Goal: Task Accomplishment & Management: Manage account settings

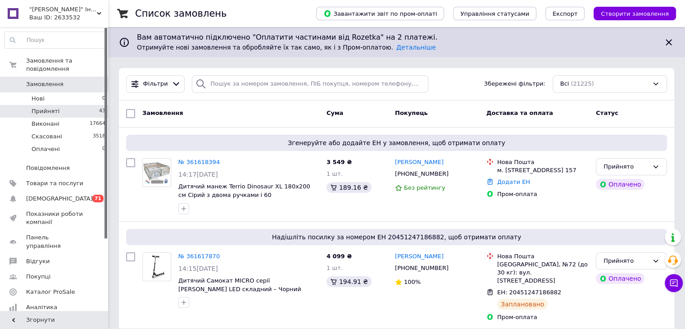
click at [54, 107] on span "Прийняті" at bounding box center [46, 111] width 28 height 8
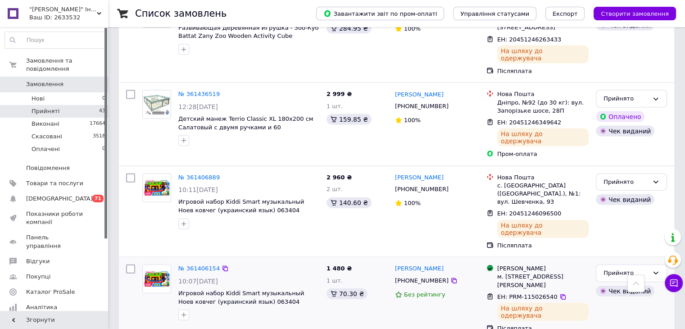
scroll to position [1981, 0]
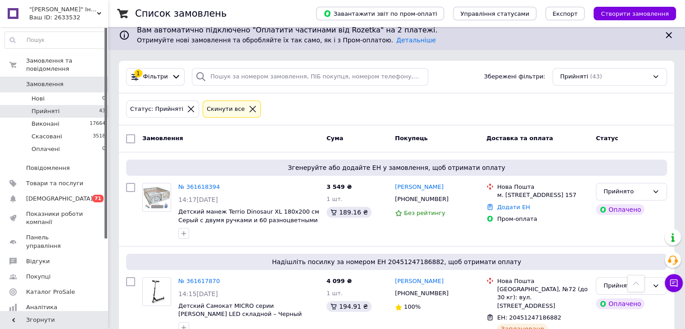
scroll to position [0, 0]
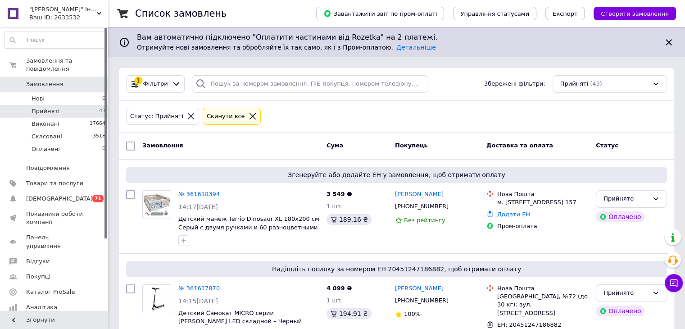
click at [249, 119] on icon at bounding box center [253, 116] width 8 height 8
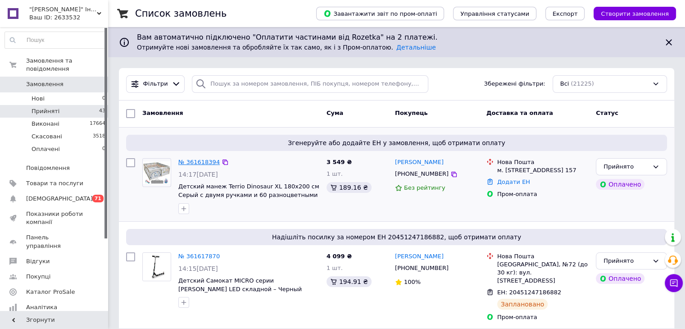
click at [194, 163] on link "№ 361618394" at bounding box center [198, 161] width 41 height 7
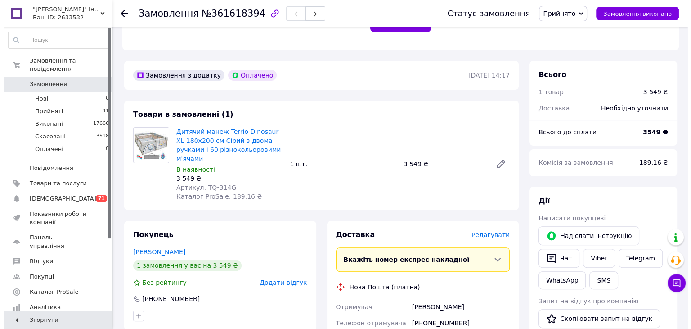
scroll to position [405, 0]
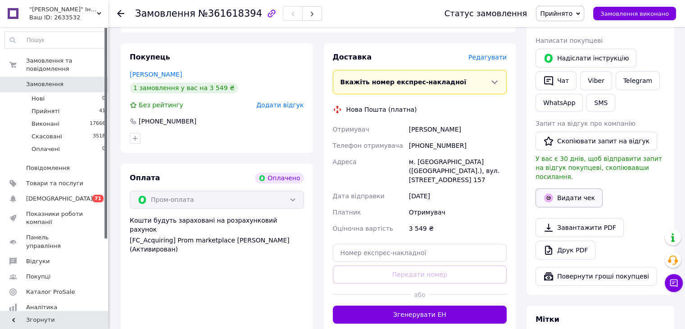
click at [566, 188] on button "Видати чек" at bounding box center [568, 197] width 67 height 19
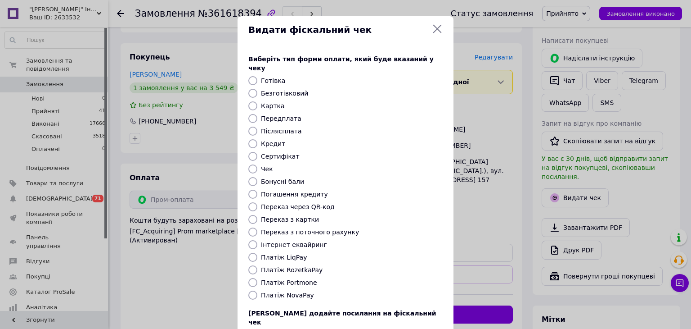
click at [253, 265] on input "Платіж RozetkaPay" at bounding box center [253, 269] width 9 height 9
radio input "true"
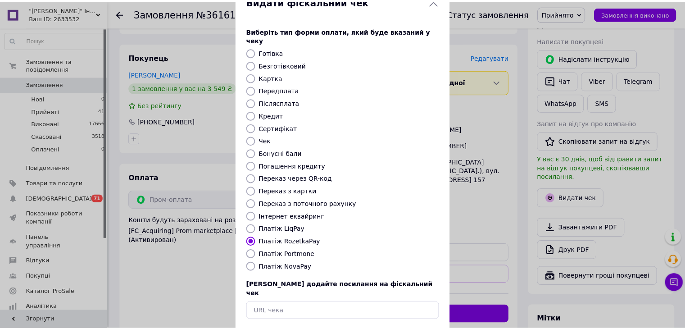
scroll to position [58, 0]
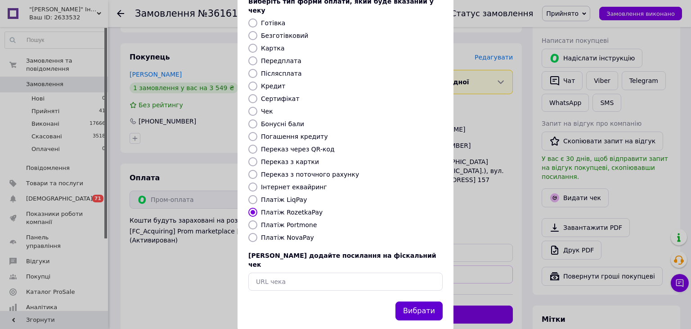
click at [418, 301] on button "Вибрати" at bounding box center [419, 310] width 47 height 19
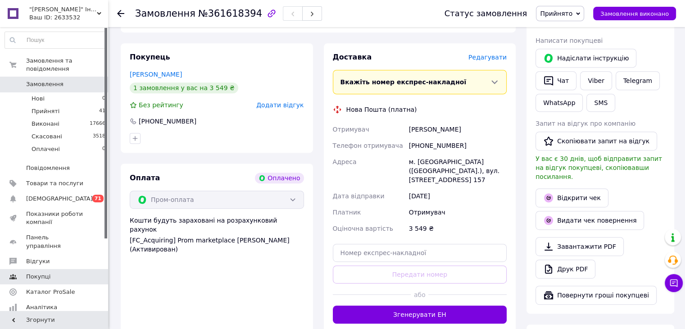
click at [38, 257] on span "Відгуки" at bounding box center [37, 261] width 23 height 8
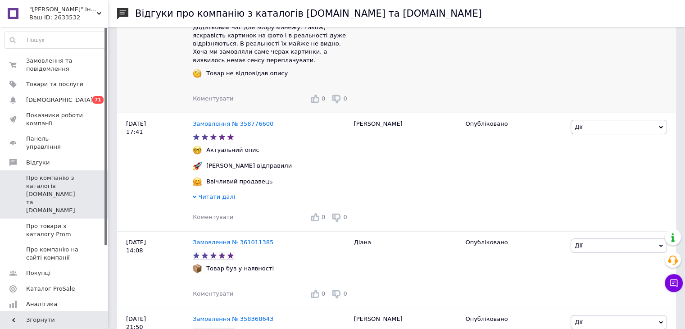
scroll to position [225, 0]
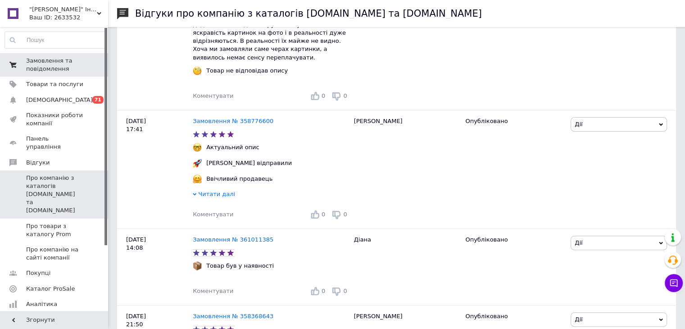
click at [78, 62] on span "Замовлення та повідомлення" at bounding box center [54, 65] width 57 height 16
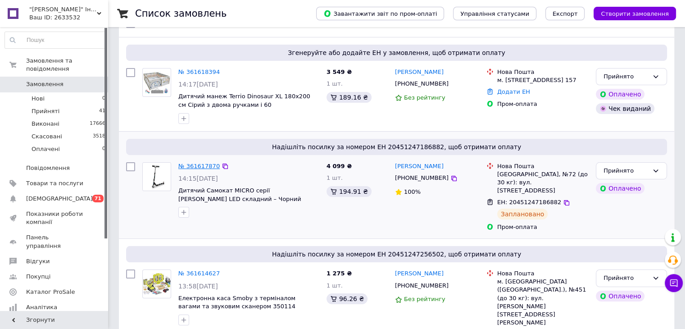
click at [196, 166] on link "№ 361617870" at bounding box center [198, 166] width 41 height 7
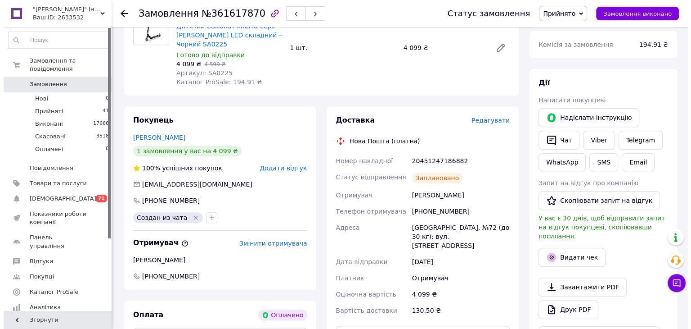
scroll to position [450, 0]
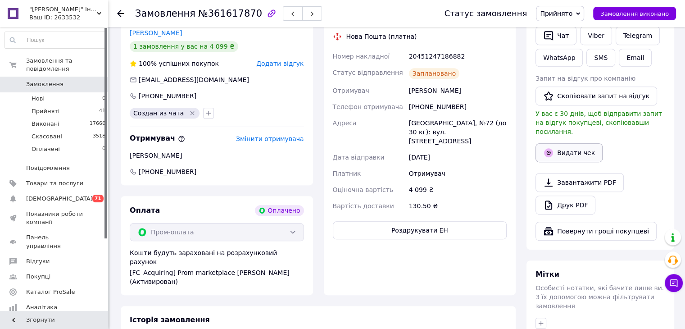
click at [583, 146] on button "Видати чек" at bounding box center [568, 152] width 67 height 19
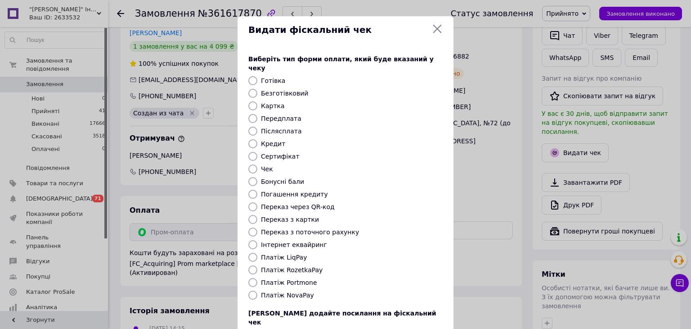
click at [302, 266] on label "Платіж RozetkaPay" at bounding box center [292, 269] width 62 height 7
click at [258, 265] on input "Платіж RozetkaPay" at bounding box center [253, 269] width 9 height 9
radio input "true"
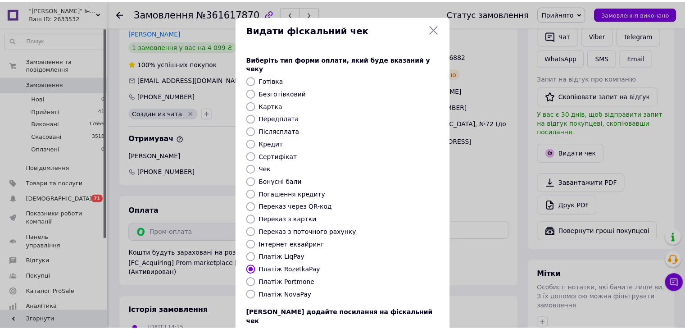
scroll to position [58, 0]
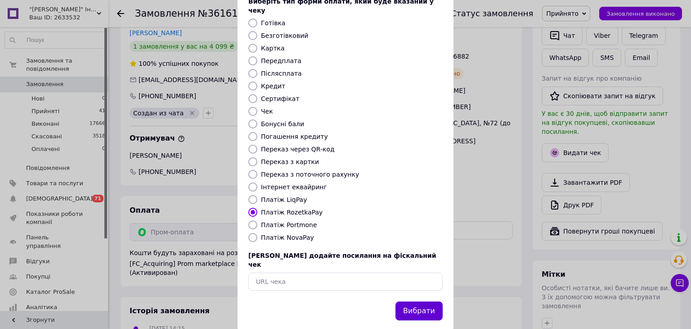
click at [425, 301] on button "Вибрати" at bounding box center [419, 310] width 47 height 19
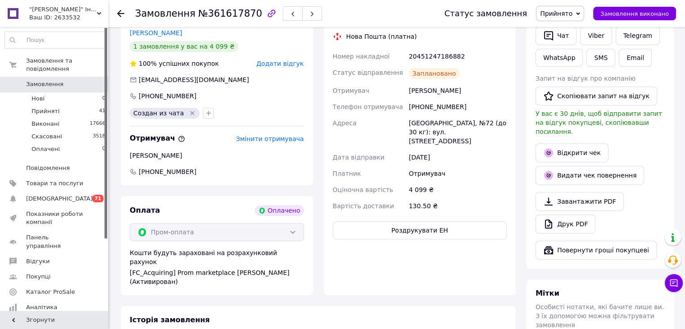
click at [121, 12] on icon at bounding box center [120, 13] width 7 height 7
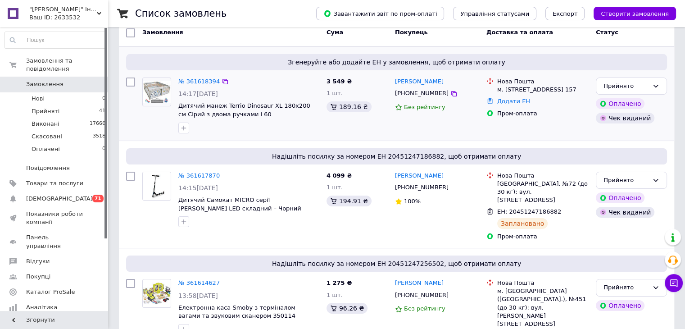
scroll to position [180, 0]
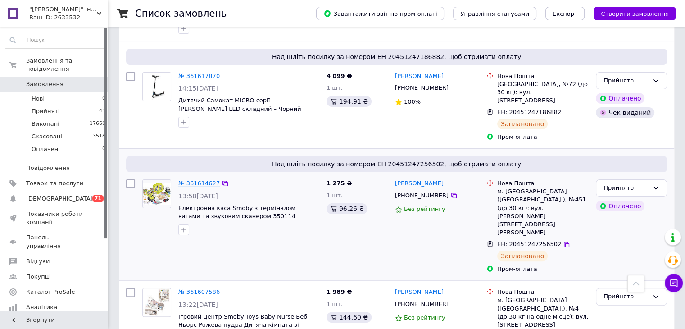
click at [192, 180] on link "№ 361614627" at bounding box center [198, 183] width 41 height 7
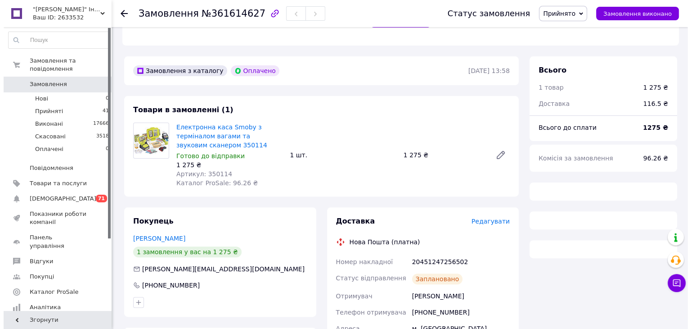
scroll to position [360, 0]
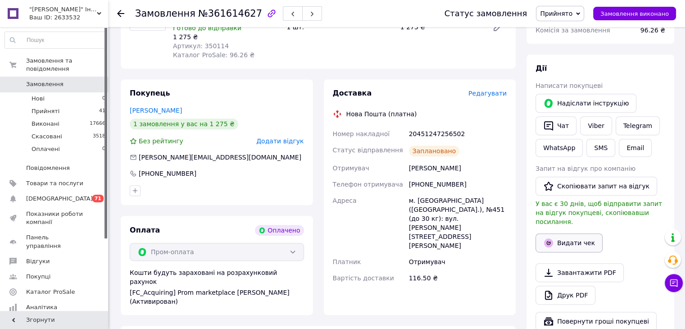
click at [569, 233] on button "Видати чек" at bounding box center [568, 242] width 67 height 19
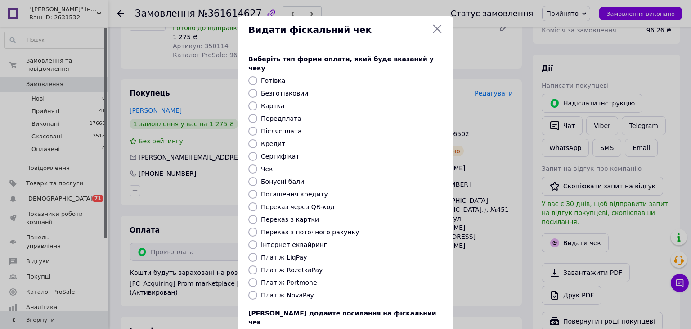
click at [250, 265] on input "Платіж RozetkaPay" at bounding box center [253, 269] width 9 height 9
radio input "true"
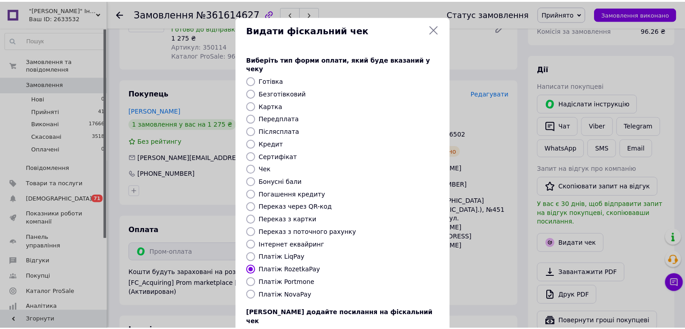
scroll to position [58, 0]
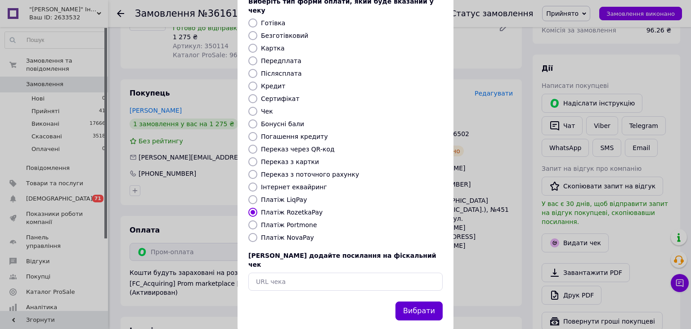
click at [409, 301] on button "Вибрати" at bounding box center [419, 310] width 47 height 19
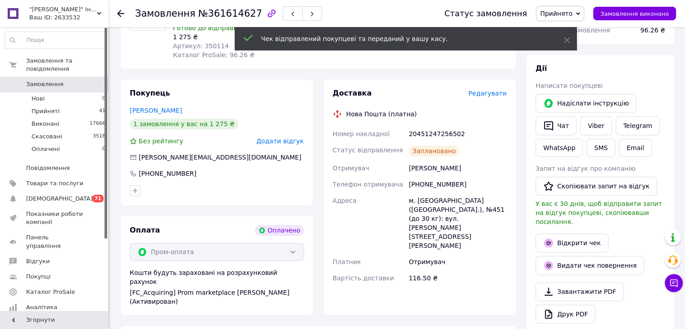
click at [119, 14] on icon at bounding box center [120, 13] width 7 height 7
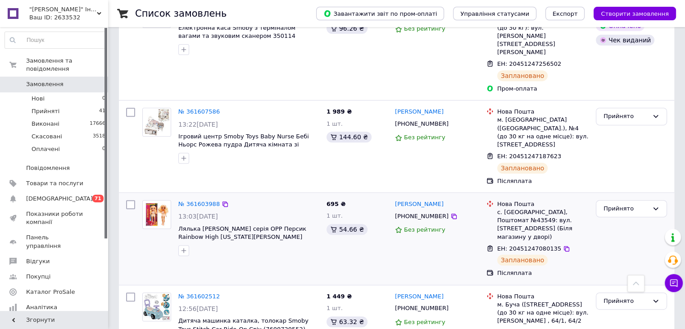
scroll to position [270, 0]
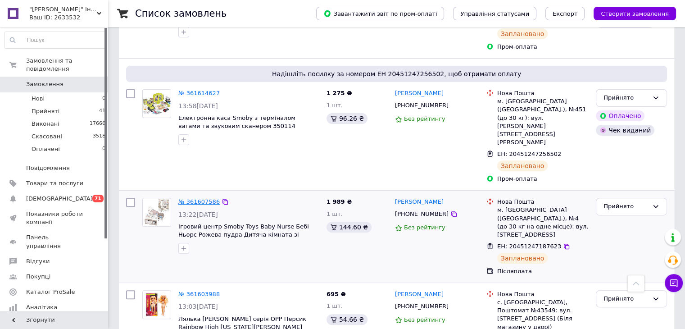
click at [192, 198] on link "№ 361607586" at bounding box center [198, 201] width 41 height 7
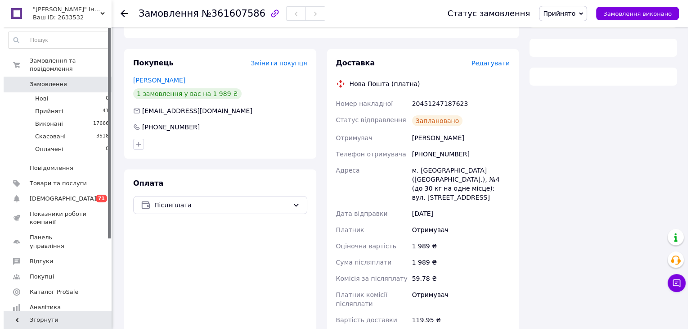
scroll to position [90, 0]
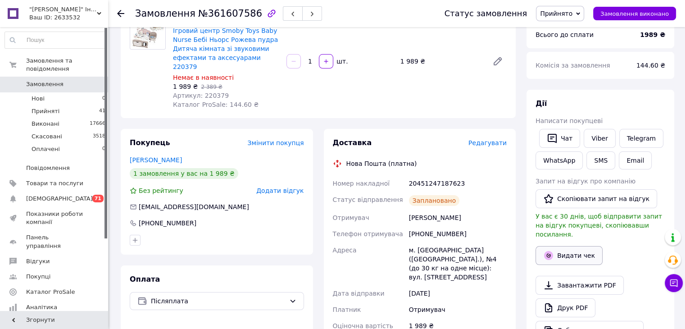
click at [571, 249] on button "Видати чек" at bounding box center [568, 255] width 67 height 19
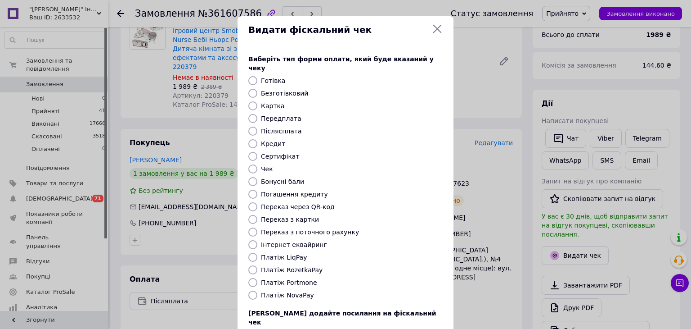
click at [294, 291] on label "Платіж NovaPay" at bounding box center [287, 294] width 53 height 7
click at [258, 290] on input "Платіж NovaPay" at bounding box center [253, 294] width 9 height 9
radio input "true"
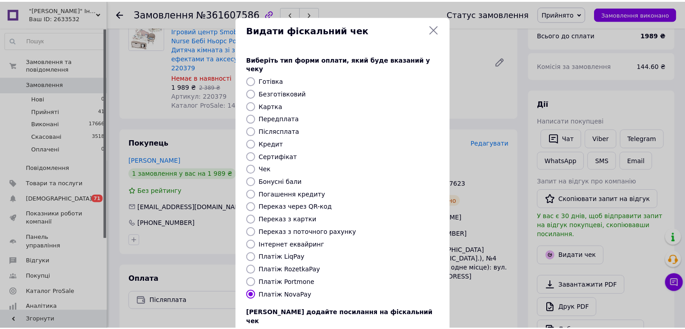
scroll to position [58, 0]
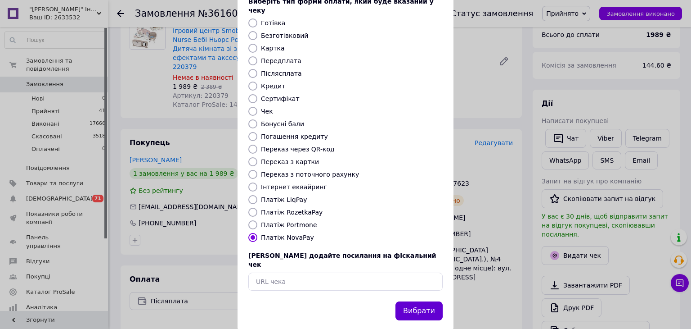
click at [429, 301] on button "Вибрати" at bounding box center [419, 310] width 47 height 19
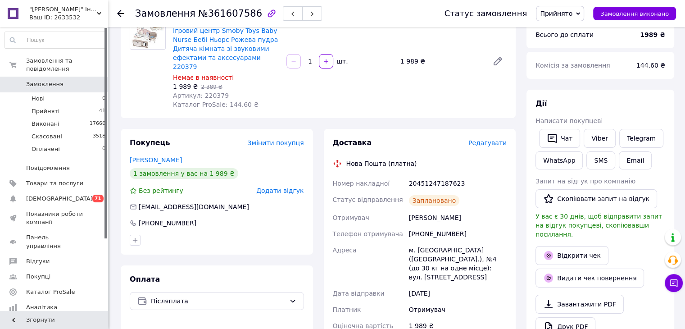
click at [122, 10] on icon at bounding box center [120, 13] width 7 height 7
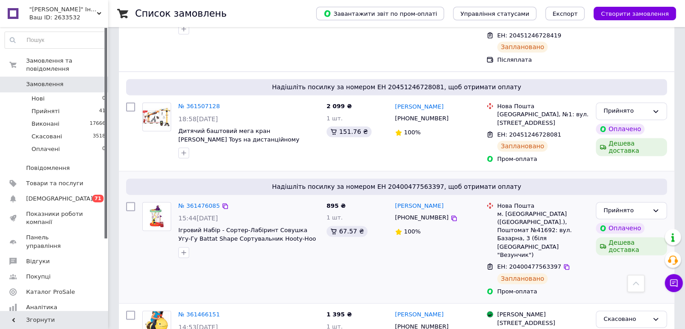
scroll to position [1396, 0]
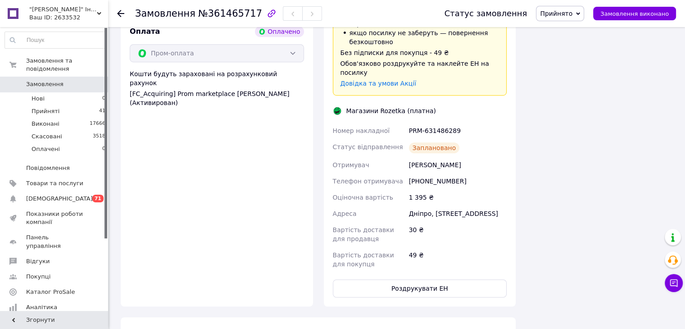
scroll to position [718, 0]
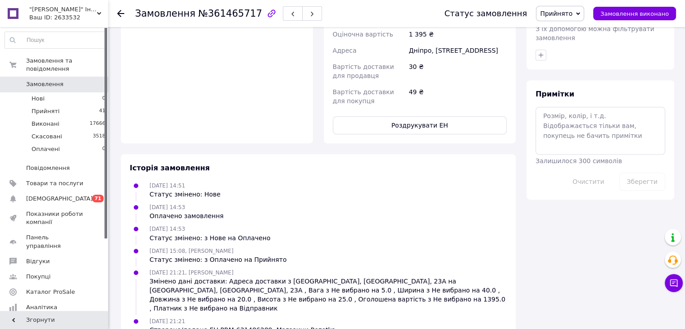
drag, startPoint x: 457, startPoint y: 113, endPoint x: 416, endPoint y: 118, distance: 41.2
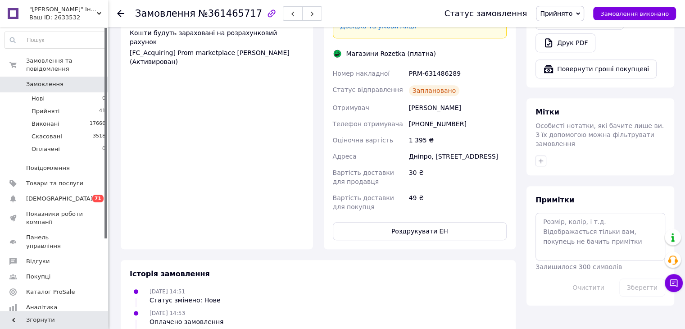
scroll to position [493, 0]
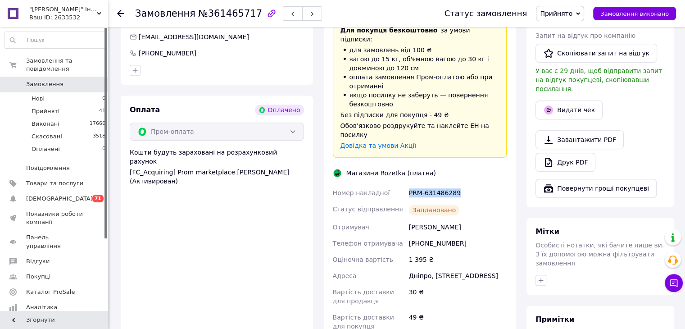
drag, startPoint x: 436, startPoint y: 173, endPoint x: 407, endPoint y: 178, distance: 28.7
click at [407, 185] on div "PRM-631486289" at bounding box center [457, 193] width 101 height 16
copy div "PRM-631486289"
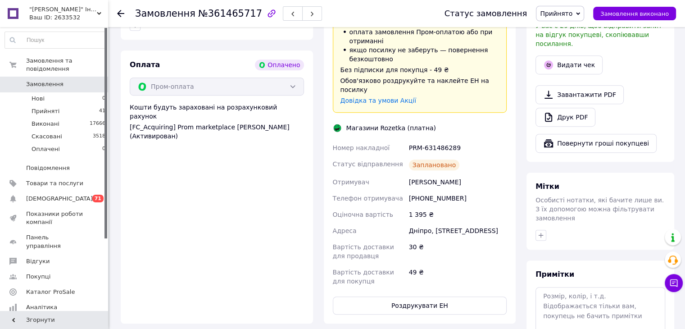
click at [122, 12] on div at bounding box center [126, 13] width 18 height 27
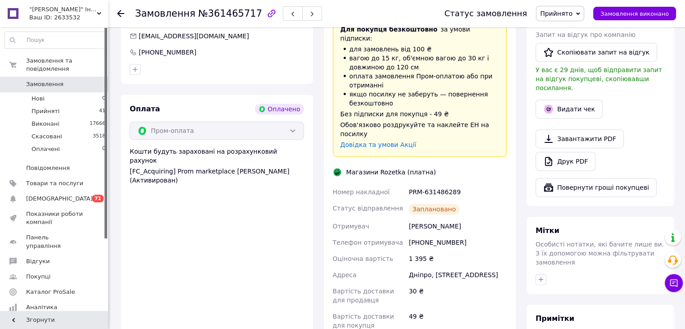
scroll to position [448, 0]
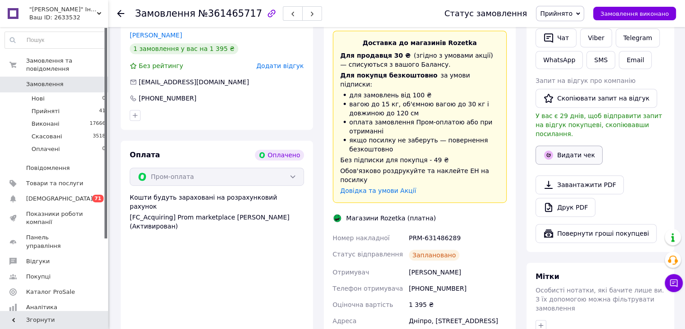
click at [577, 149] on button "Видати чек" at bounding box center [568, 154] width 67 height 19
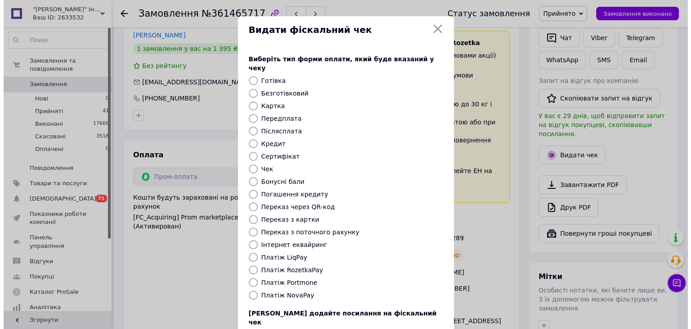
scroll to position [439, 0]
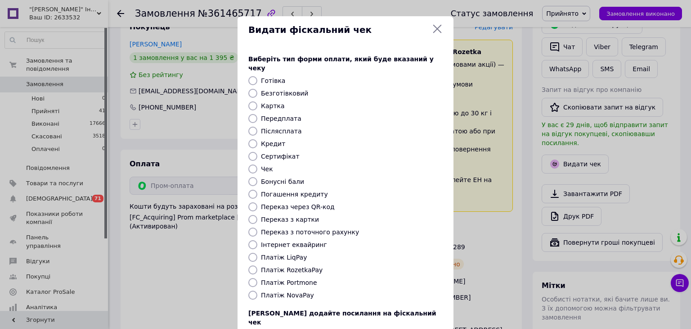
drag, startPoint x: 253, startPoint y: 258, endPoint x: 312, endPoint y: 247, distance: 60.4
click at [253, 265] on input "Платіж RozetkaPay" at bounding box center [253, 269] width 9 height 9
radio input "true"
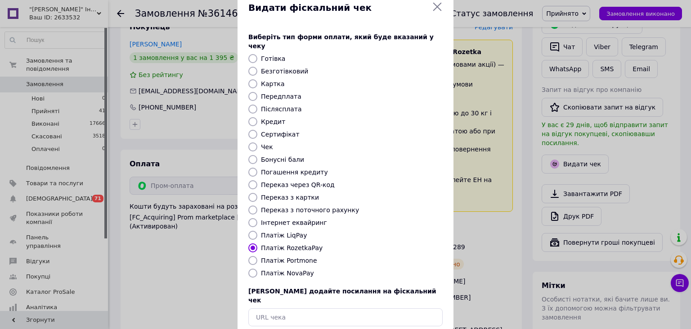
scroll to position [58, 0]
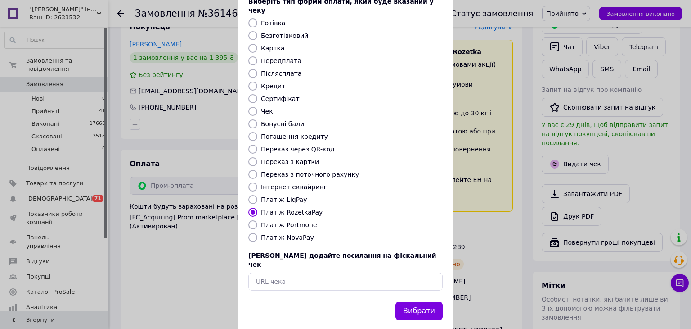
drag, startPoint x: 422, startPoint y: 289, endPoint x: 439, endPoint y: 265, distance: 30.1
click at [423, 301] on button "Вибрати" at bounding box center [419, 310] width 47 height 19
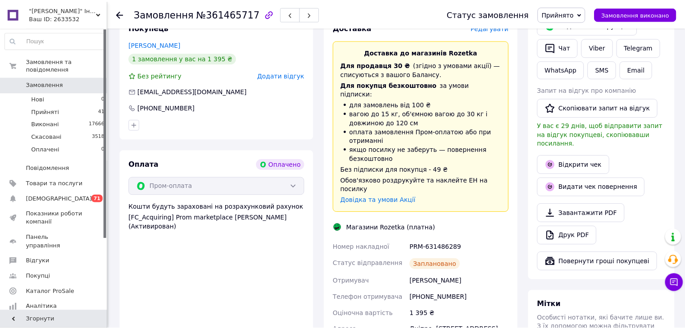
scroll to position [448, 0]
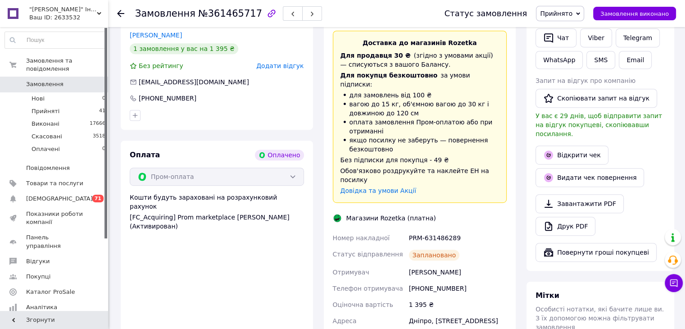
drag, startPoint x: 120, startPoint y: 13, endPoint x: 102, endPoint y: 17, distance: 18.0
click at [119, 13] on use at bounding box center [120, 13] width 7 height 7
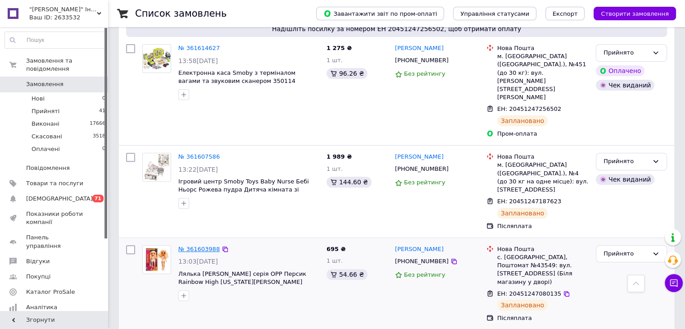
click at [197, 245] on link "№ 361603988" at bounding box center [198, 248] width 41 height 7
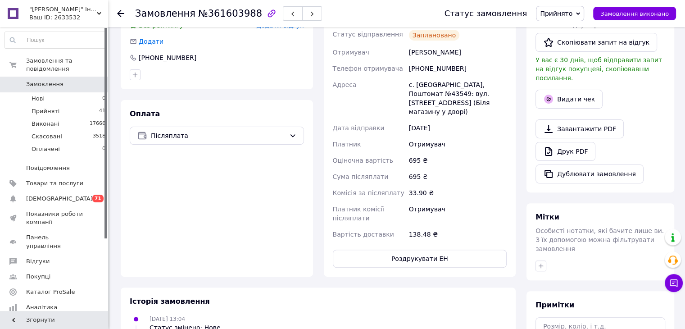
scroll to position [195, 0]
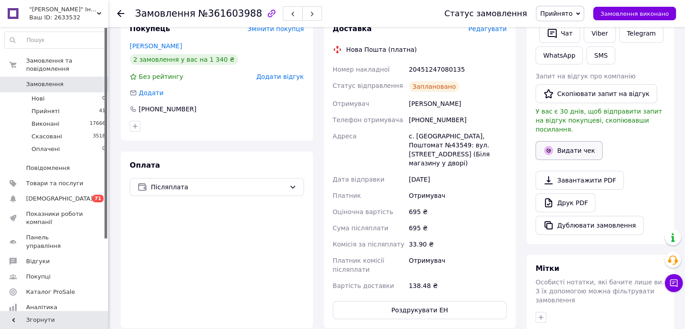
click at [581, 141] on button "Видати чек" at bounding box center [568, 150] width 67 height 19
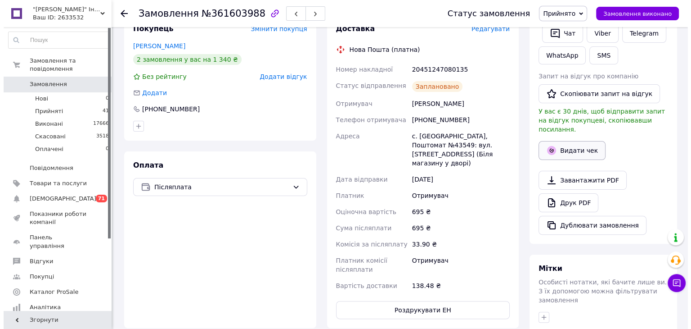
scroll to position [186, 0]
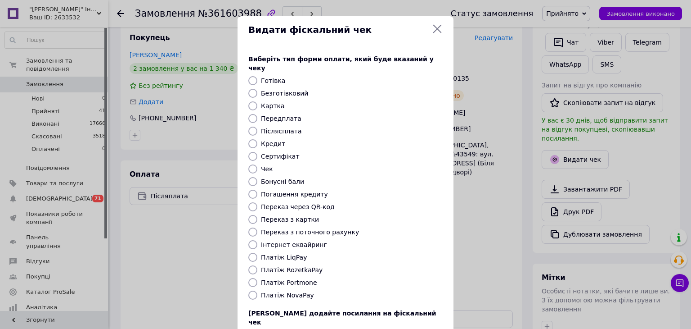
click at [282, 291] on label "Платіж NovaPay" at bounding box center [287, 294] width 53 height 7
click at [258, 290] on input "Платіж NovaPay" at bounding box center [253, 294] width 9 height 9
radio input "true"
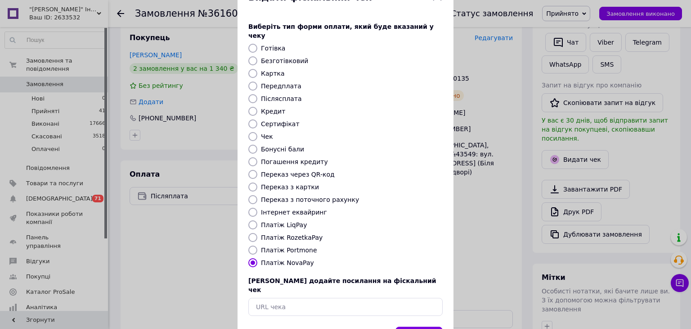
scroll to position [58, 0]
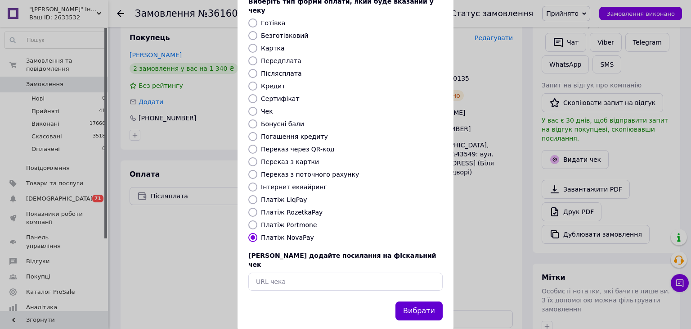
click at [425, 301] on button "Вибрати" at bounding box center [419, 310] width 47 height 19
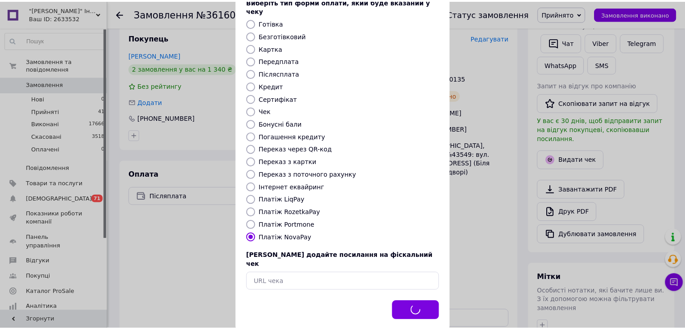
scroll to position [195, 0]
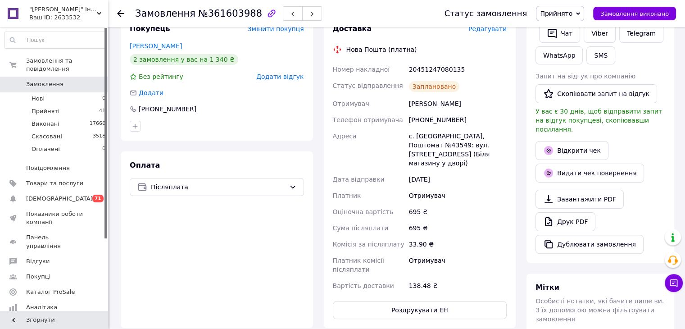
click at [122, 14] on icon at bounding box center [120, 13] width 7 height 7
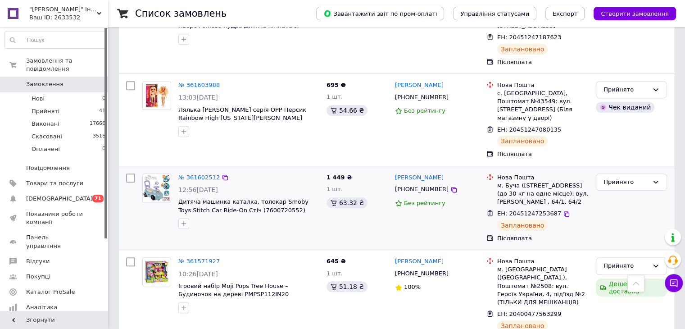
scroll to position [495, 0]
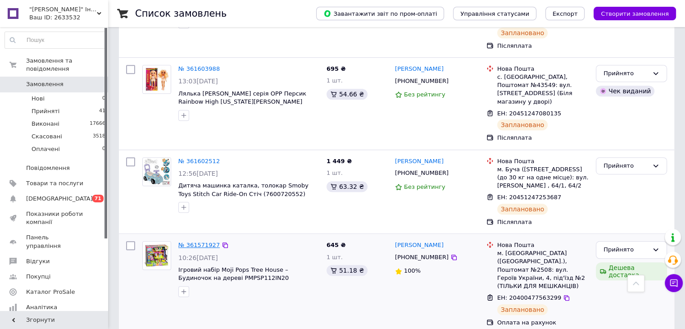
click at [189, 241] on link "№ 361571927" at bounding box center [198, 244] width 41 height 7
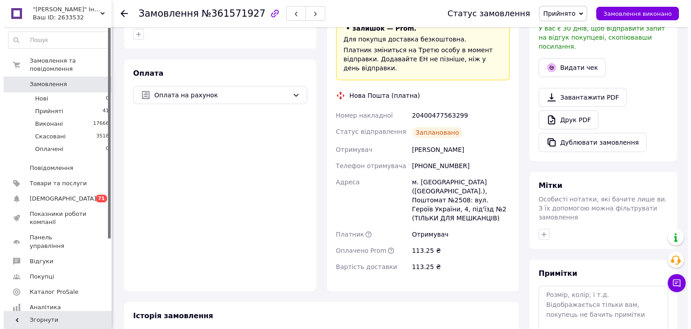
scroll to position [184, 0]
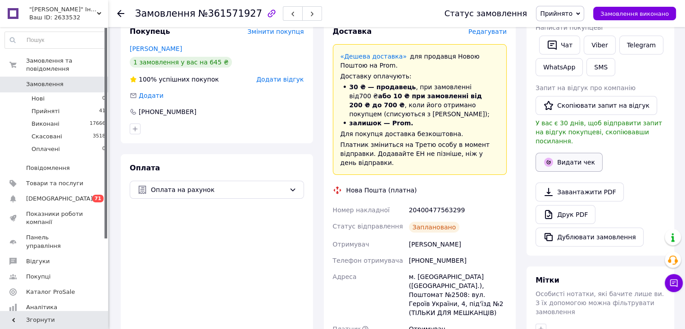
click at [564, 153] on button "Видати чек" at bounding box center [568, 162] width 67 height 19
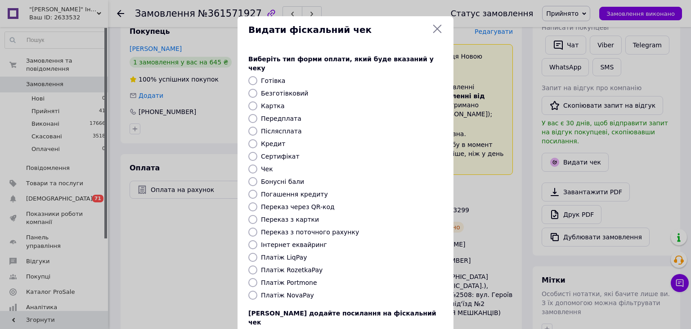
click at [293, 90] on label "Безготівковий" at bounding box center [284, 93] width 47 height 7
click at [258, 89] on input "Безготівковий" at bounding box center [253, 93] width 9 height 9
radio input "true"
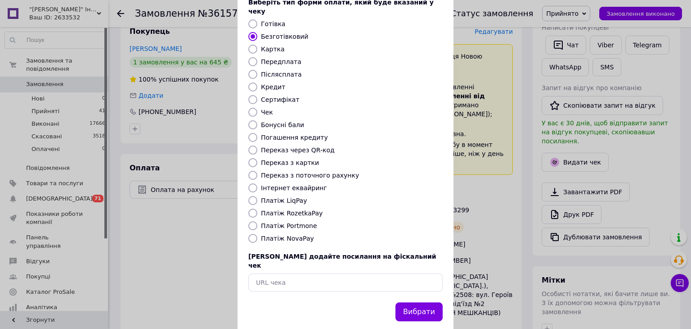
scroll to position [58, 0]
click at [412, 301] on button "Вибрати" at bounding box center [419, 310] width 47 height 19
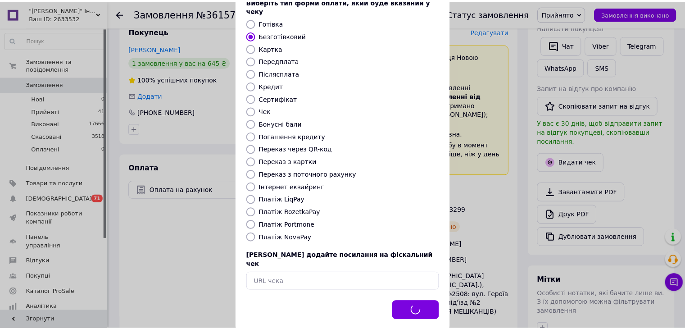
scroll to position [193, 0]
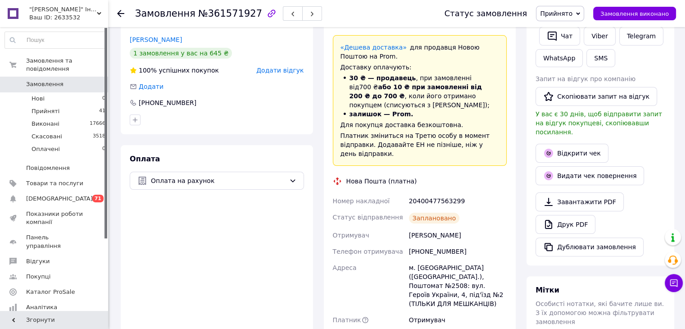
click at [121, 13] on icon at bounding box center [120, 13] width 7 height 7
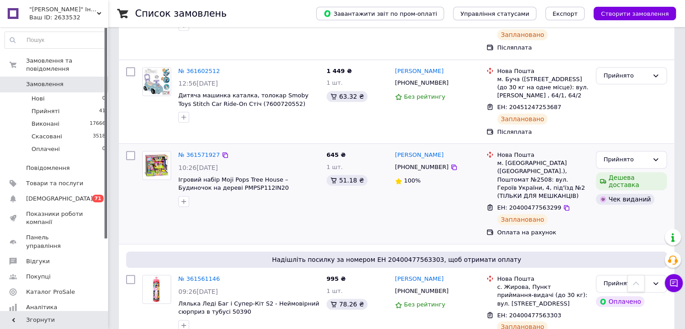
scroll to position [675, 0]
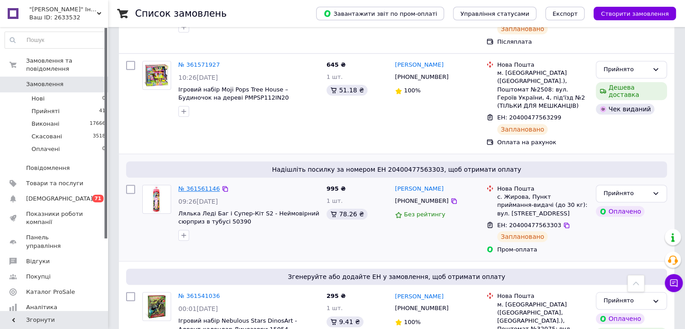
click at [196, 185] on link "№ 361561146" at bounding box center [198, 188] width 41 height 7
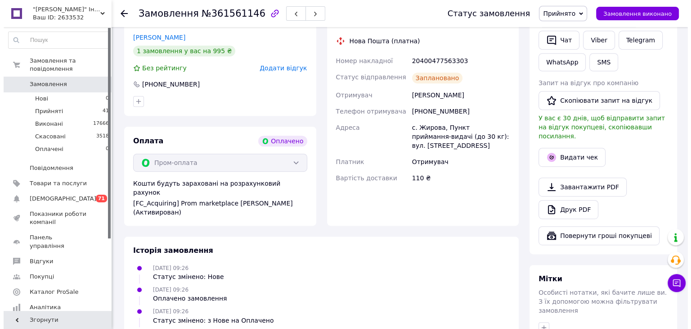
scroll to position [401, 0]
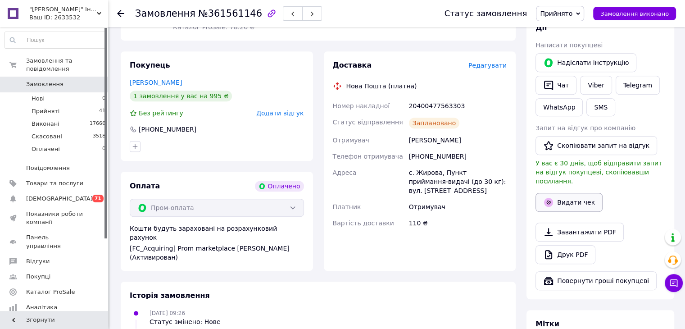
click at [569, 194] on button "Видати чек" at bounding box center [568, 202] width 67 height 19
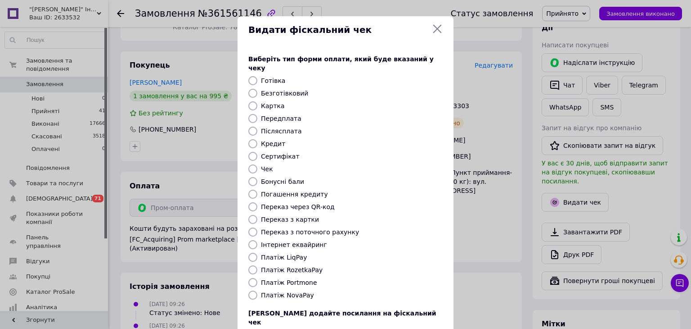
click at [281, 266] on label "Платіж RozetkaPay" at bounding box center [292, 269] width 62 height 7
click at [258, 265] on input "Платіж RozetkaPay" at bounding box center [253, 269] width 9 height 9
radio input "true"
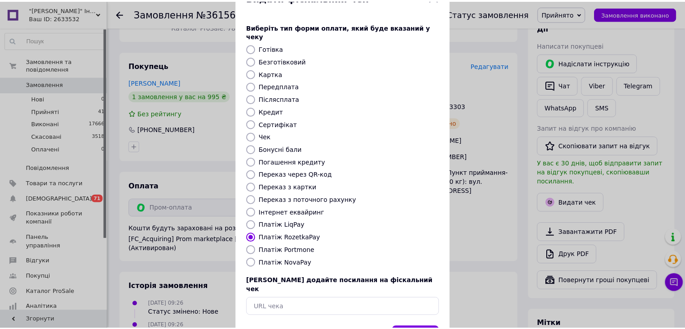
scroll to position [58, 0]
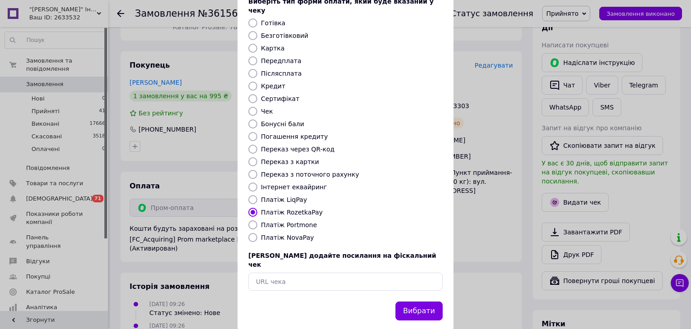
click at [408, 301] on button "Вибрати" at bounding box center [419, 310] width 47 height 19
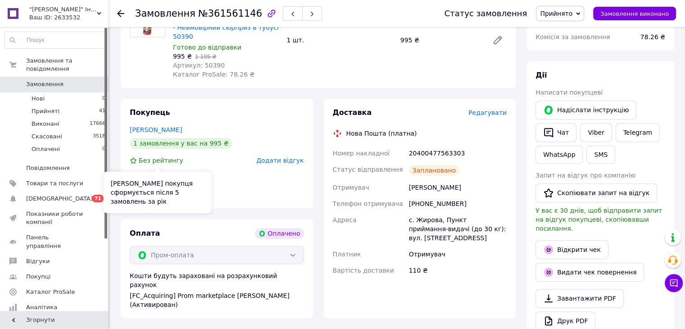
scroll to position [311, 0]
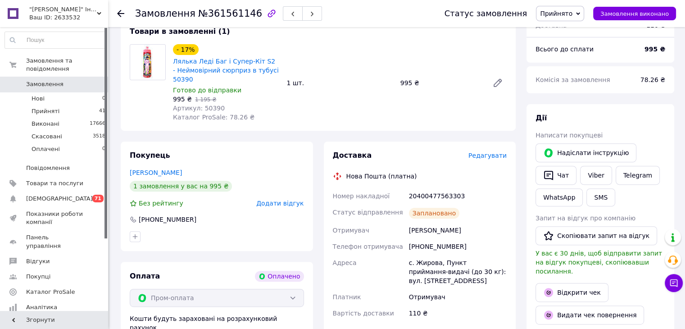
click at [122, 9] on div at bounding box center [120, 13] width 7 height 9
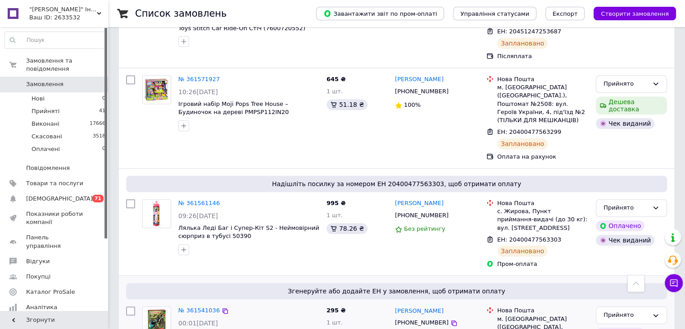
scroll to position [720, 0]
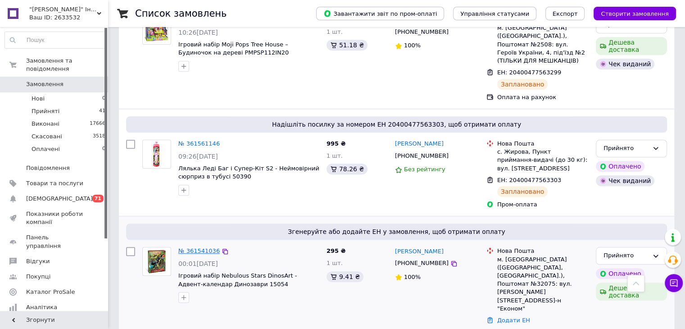
click at [194, 247] on link "№ 361541036" at bounding box center [198, 250] width 41 height 7
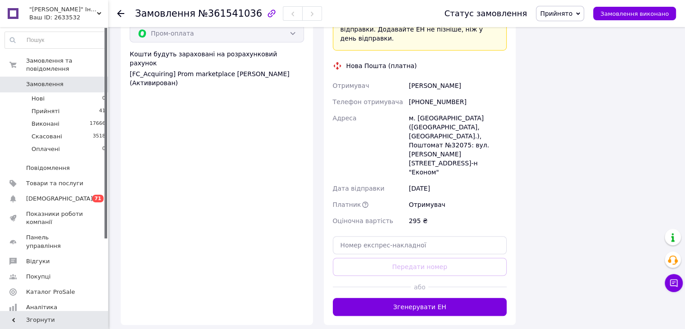
scroll to position [660, 0]
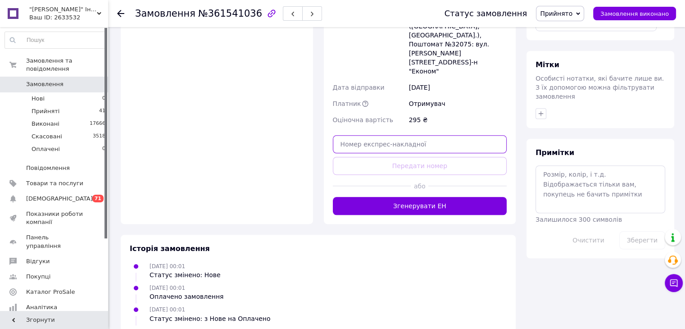
click at [398, 135] on input "text" at bounding box center [420, 144] width 174 height 18
paste input "20400477598396"
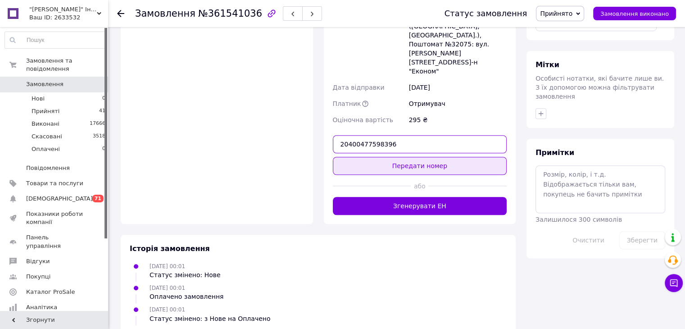
type input "20400477598396"
click at [403, 157] on button "Передати номер" at bounding box center [420, 166] width 174 height 18
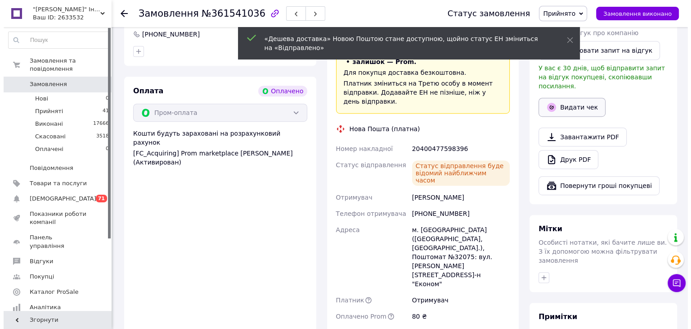
scroll to position [480, 0]
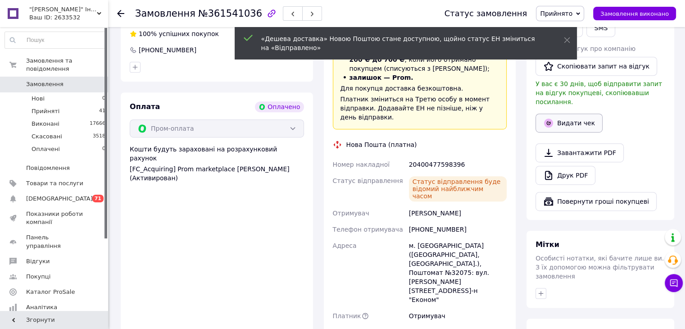
click at [580, 116] on button "Видати чек" at bounding box center [568, 122] width 67 height 19
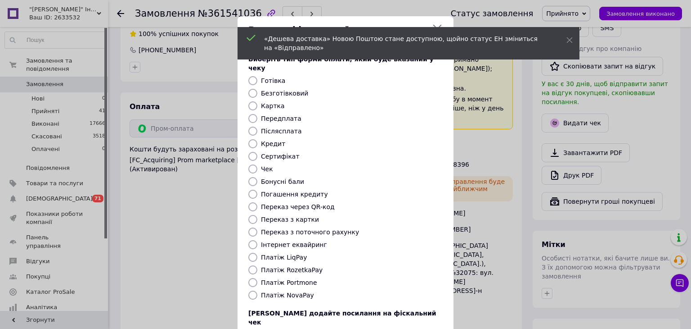
click at [293, 266] on label "Платіж RozetkaPay" at bounding box center [292, 269] width 62 height 7
click at [258, 265] on input "Платіж RozetkaPay" at bounding box center [253, 269] width 9 height 9
radio input "true"
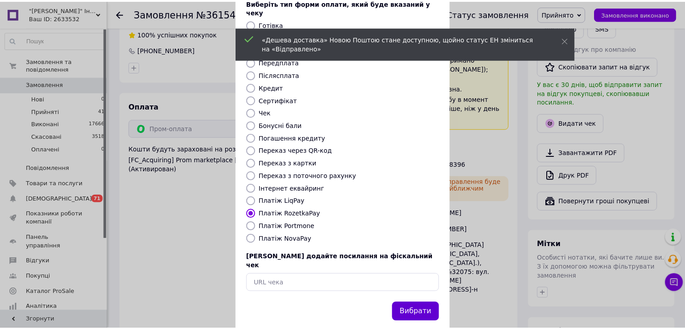
scroll to position [58, 0]
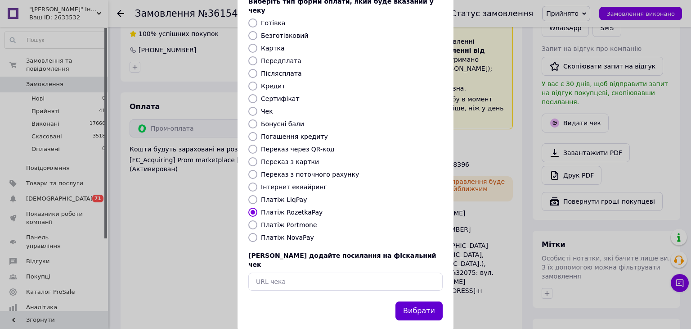
click at [422, 301] on button "Вибрати" at bounding box center [419, 310] width 47 height 19
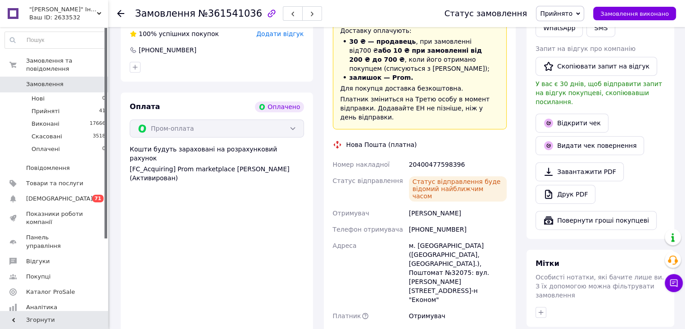
click at [120, 14] on icon at bounding box center [120, 13] width 7 height 7
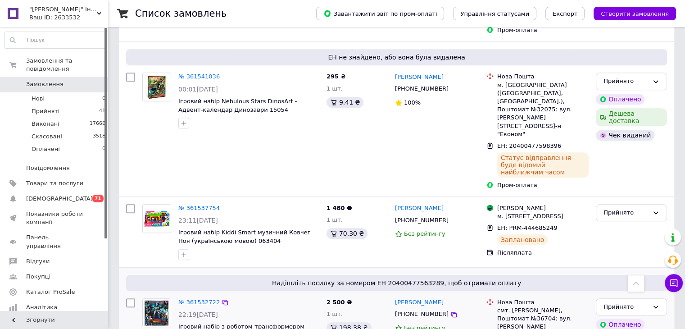
scroll to position [900, 0]
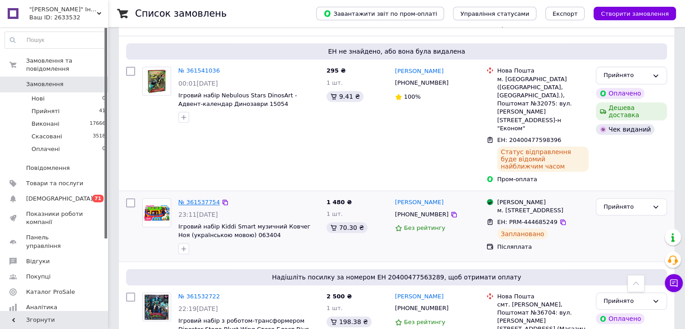
click at [195, 199] on link "№ 361537754" at bounding box center [198, 202] width 41 height 7
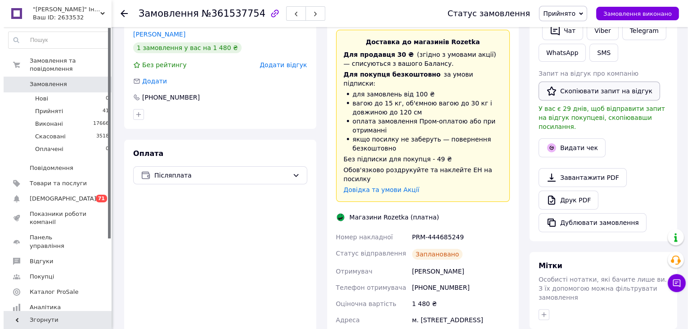
scroll to position [161, 0]
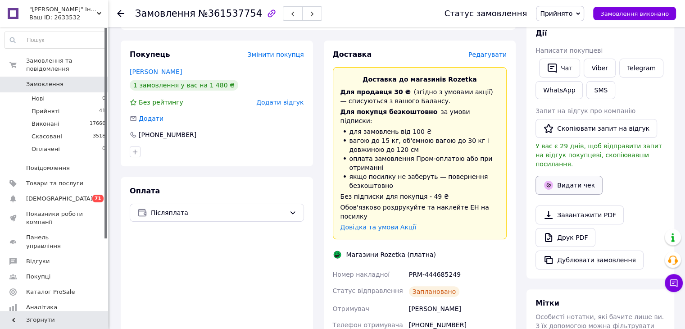
click at [582, 176] on button "Видати чек" at bounding box center [568, 185] width 67 height 19
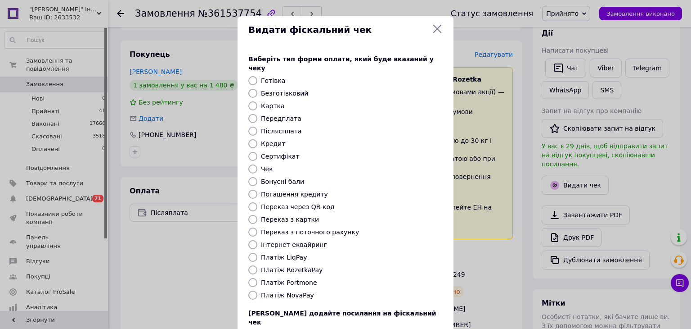
click at [285, 266] on label "Платіж RozetkaPay" at bounding box center [292, 269] width 62 height 7
click at [258, 265] on input "Платіж RozetkaPay" at bounding box center [253, 269] width 9 height 9
radio input "true"
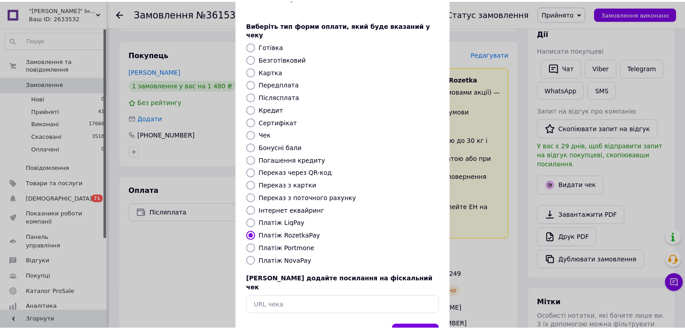
scroll to position [58, 0]
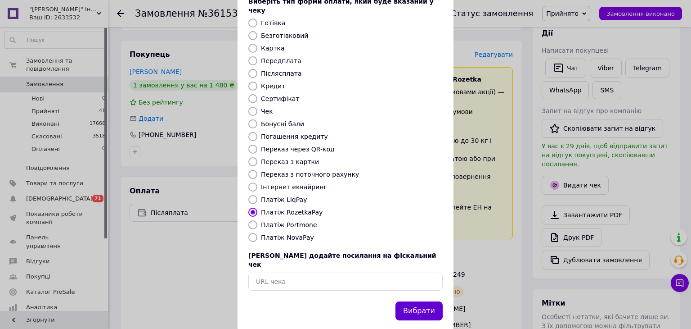
click at [418, 301] on button "Вибрати" at bounding box center [419, 310] width 47 height 19
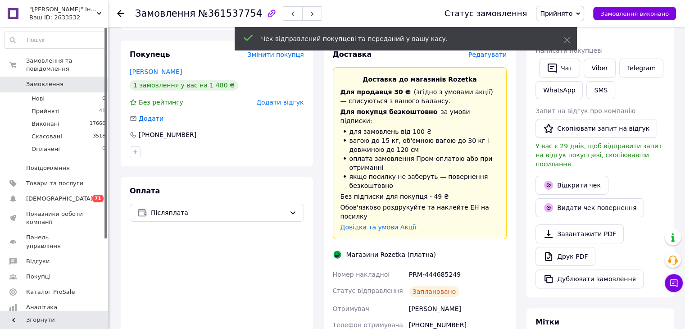
click at [119, 14] on use at bounding box center [120, 13] width 7 height 7
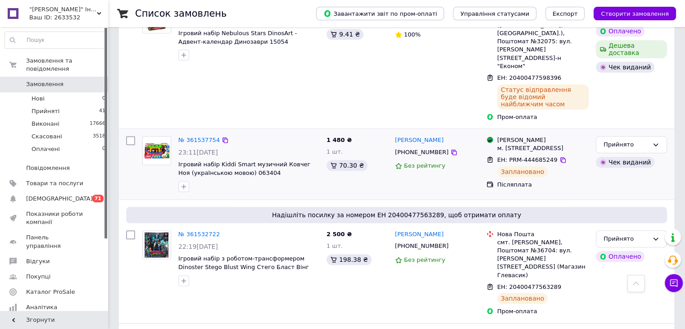
scroll to position [1035, 0]
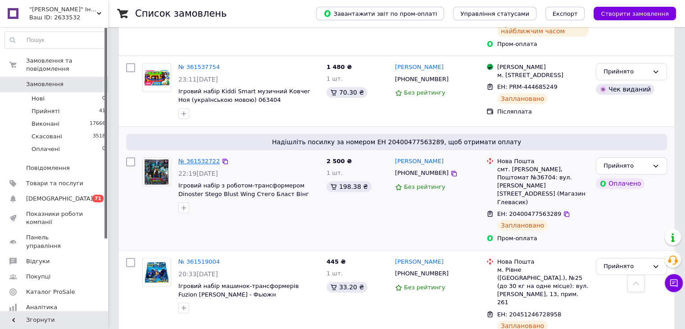
click at [198, 158] on link "№ 361532722" at bounding box center [198, 161] width 41 height 7
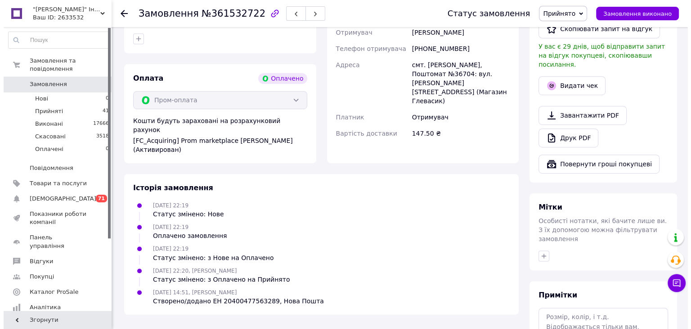
scroll to position [401, 0]
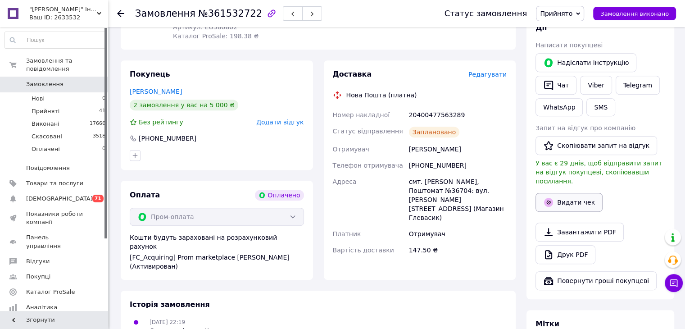
click at [580, 193] on button "Видати чек" at bounding box center [568, 202] width 67 height 19
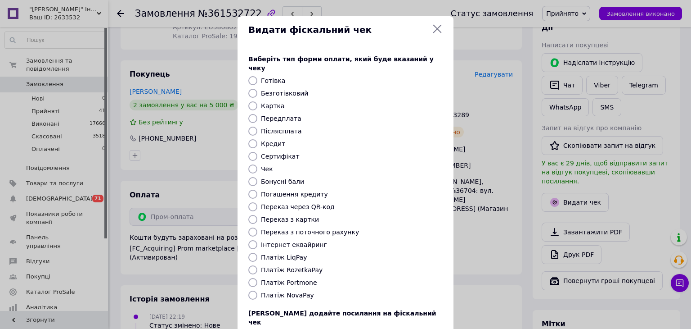
click at [284, 266] on label "Платіж RozetkaPay" at bounding box center [292, 269] width 62 height 7
click at [258, 265] on input "Платіж RozetkaPay" at bounding box center [253, 269] width 9 height 9
radio input "true"
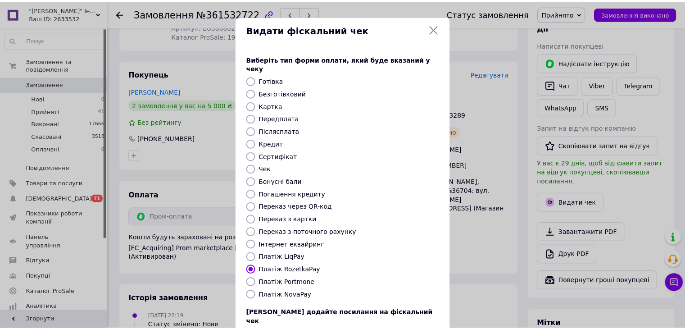
scroll to position [58, 0]
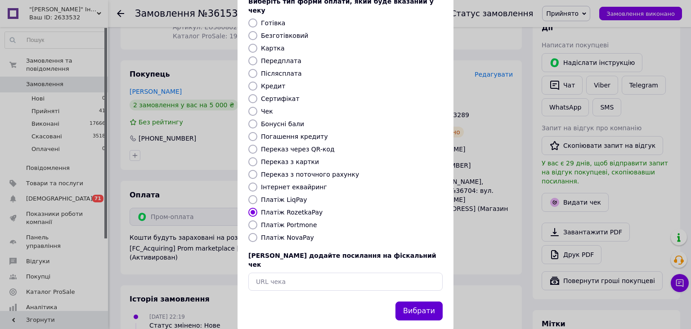
click at [421, 301] on button "Вибрати" at bounding box center [419, 310] width 47 height 19
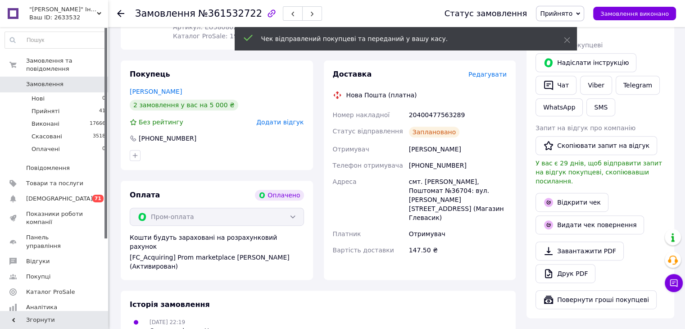
click at [121, 15] on icon at bounding box center [120, 13] width 7 height 7
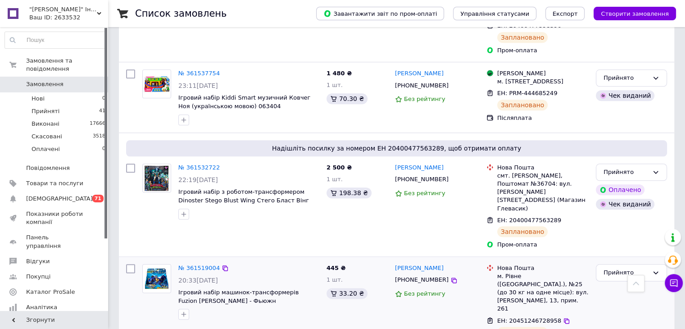
scroll to position [1080, 0]
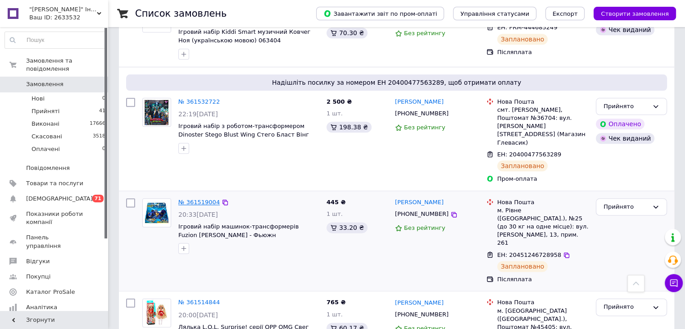
click at [198, 199] on link "№ 361519004" at bounding box center [198, 202] width 41 height 7
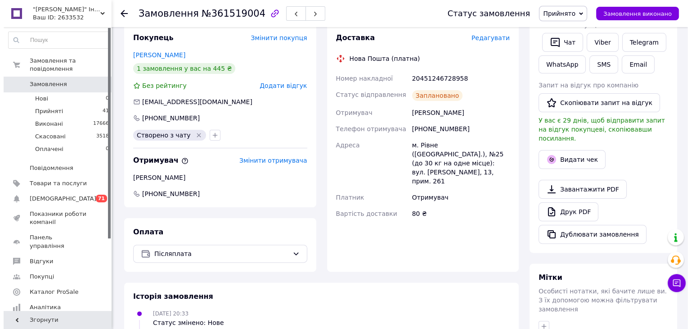
scroll to position [185, 0]
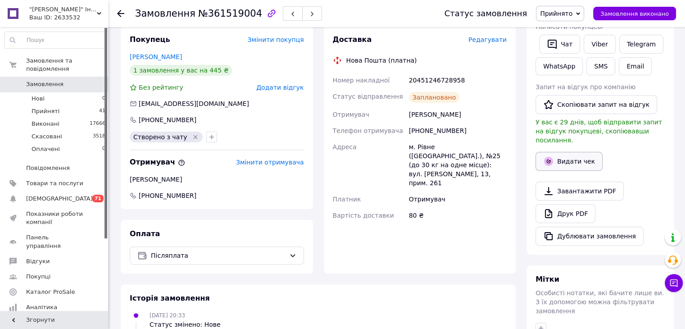
click at [585, 152] on button "Видати чек" at bounding box center [568, 161] width 67 height 19
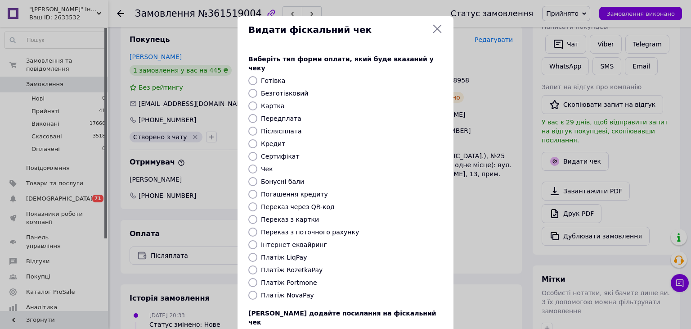
click at [273, 290] on div "Платіж NovaPay" at bounding box center [351, 294] width 185 height 9
click at [273, 291] on label "Платіж NovaPay" at bounding box center [287, 294] width 53 height 7
click at [258, 290] on input "Платіж NovaPay" at bounding box center [253, 294] width 9 height 9
radio input "true"
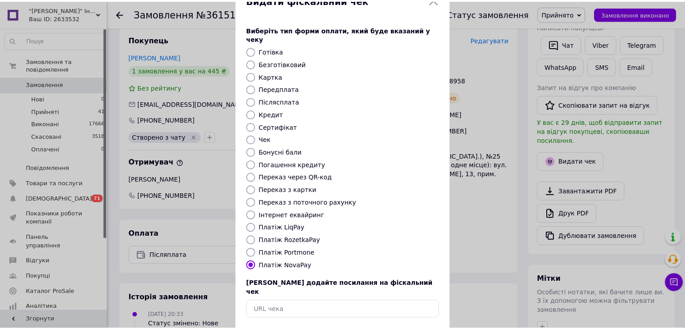
scroll to position [58, 0]
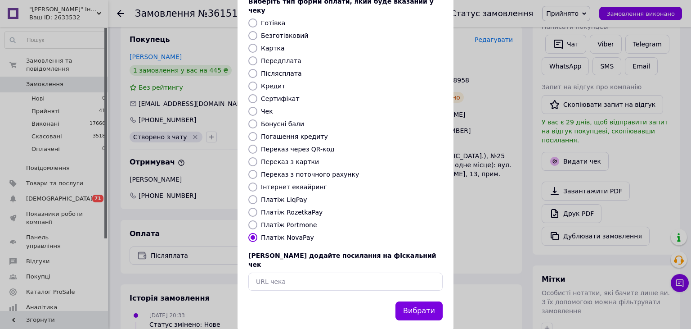
click at [427, 301] on button "Вибрати" at bounding box center [419, 310] width 47 height 19
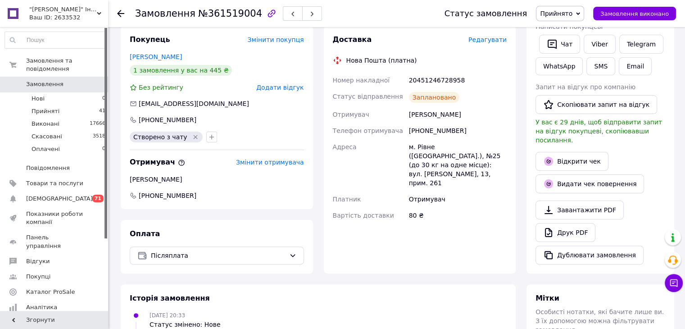
click at [119, 14] on use at bounding box center [120, 13] width 7 height 7
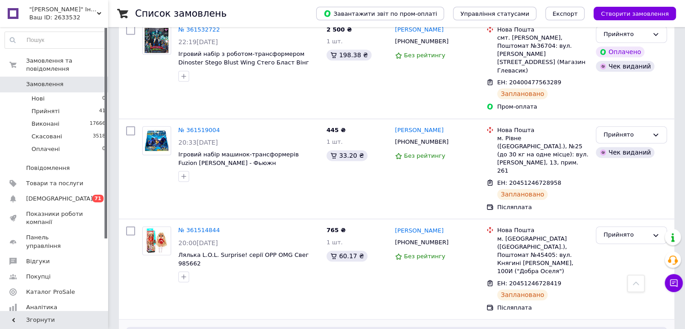
scroll to position [1125, 0]
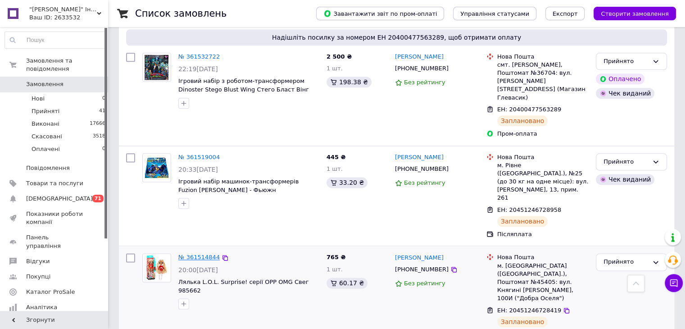
click at [203, 253] on link "№ 361514844" at bounding box center [198, 256] width 41 height 7
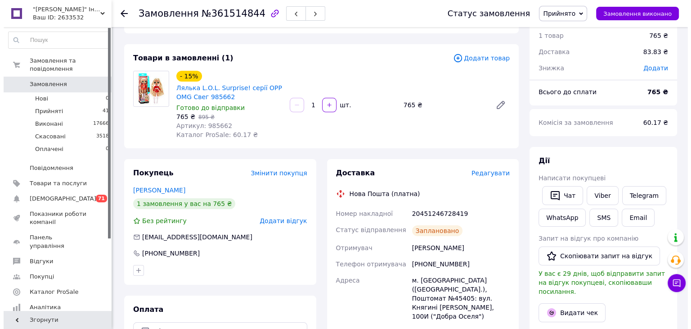
scroll to position [180, 0]
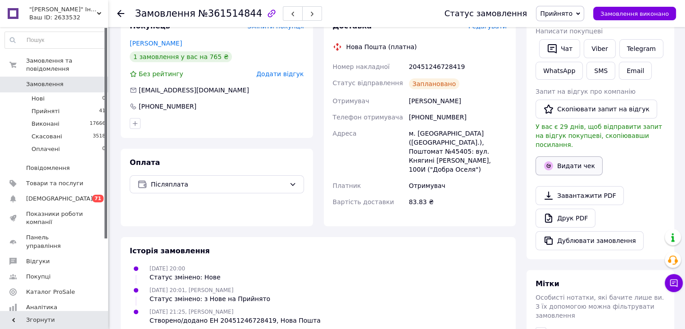
click at [577, 156] on button "Видати чек" at bounding box center [568, 165] width 67 height 19
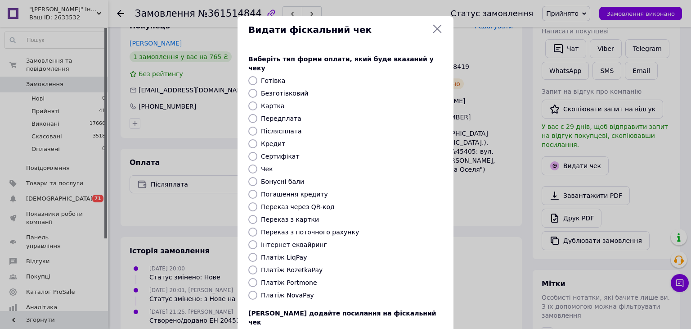
click at [254, 290] on input "Платіж NovaPay" at bounding box center [253, 294] width 9 height 9
radio input "true"
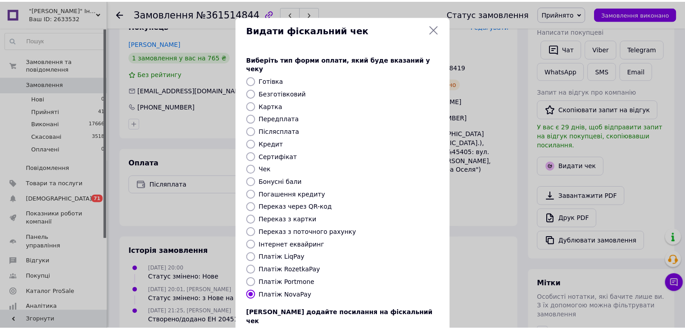
scroll to position [58, 0]
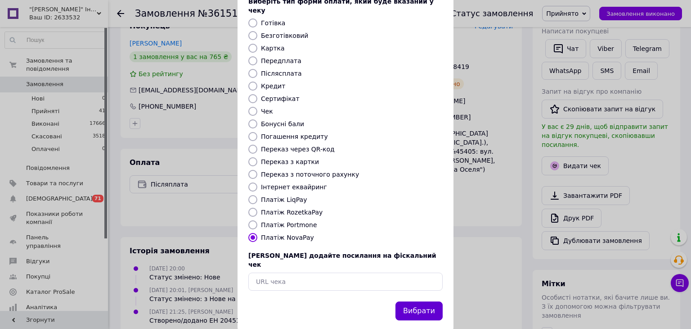
click at [427, 301] on button "Вибрати" at bounding box center [419, 310] width 47 height 19
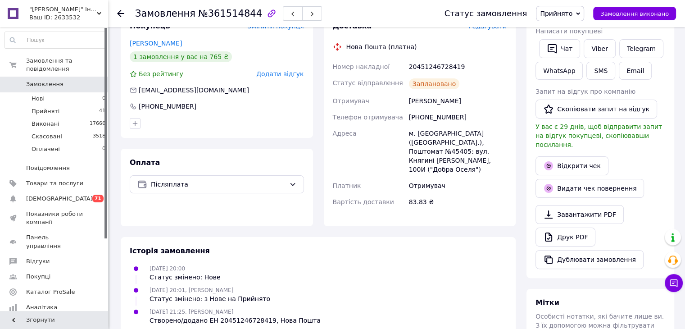
click at [121, 13] on icon at bounding box center [120, 13] width 7 height 7
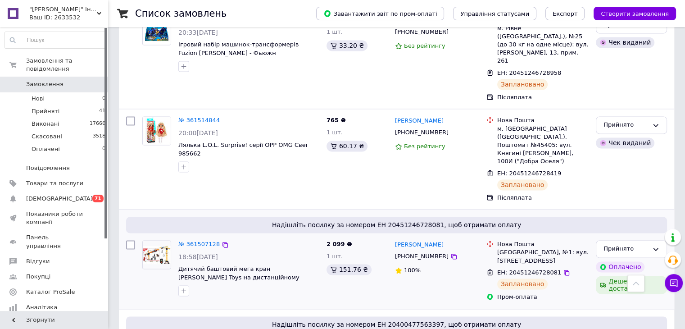
scroll to position [1216, 0]
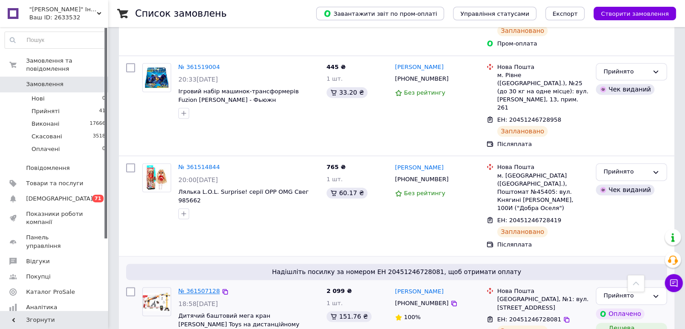
click at [192, 287] on link "№ 361507128" at bounding box center [198, 290] width 41 height 7
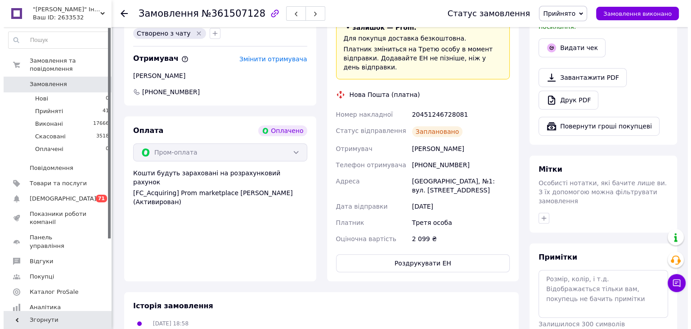
scroll to position [365, 0]
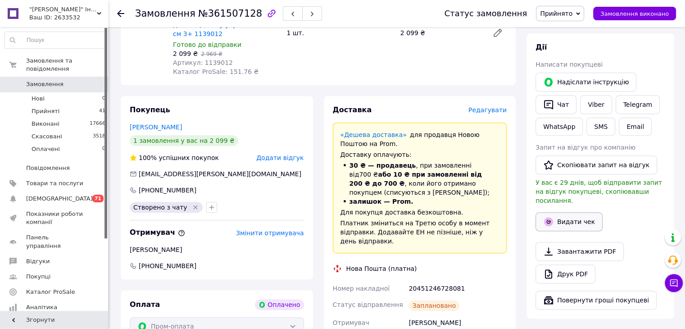
click at [584, 212] on button "Видати чек" at bounding box center [568, 221] width 67 height 19
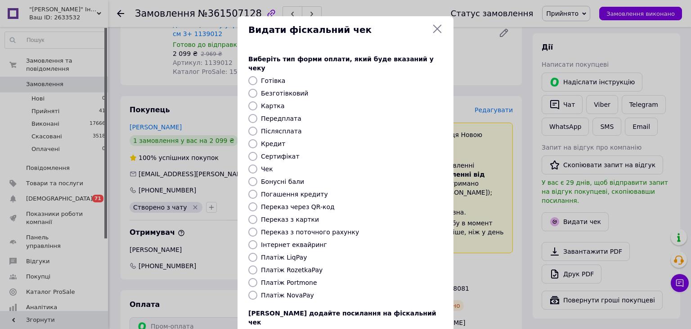
click at [290, 266] on label "Платіж RozetkaPay" at bounding box center [292, 269] width 62 height 7
click at [258, 265] on input "Платіж RozetkaPay" at bounding box center [253, 269] width 9 height 9
radio input "true"
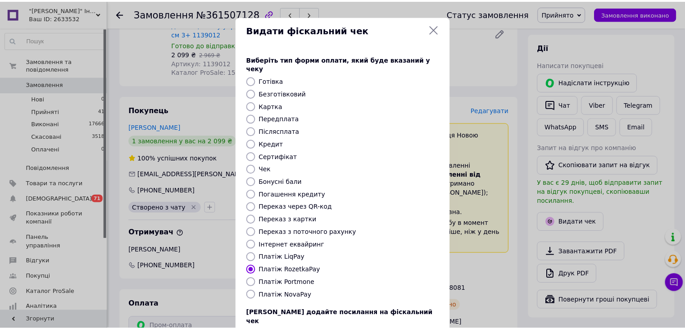
scroll to position [58, 0]
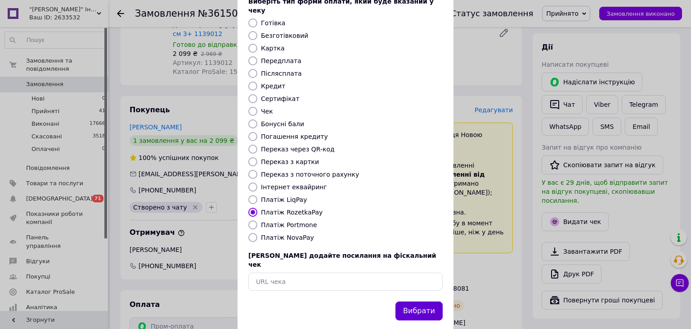
click at [414, 301] on button "Вибрати" at bounding box center [419, 310] width 47 height 19
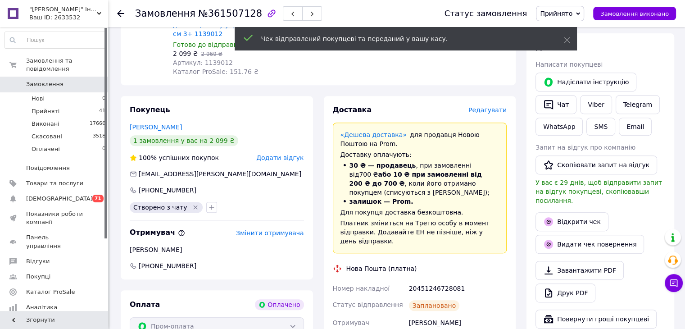
click at [117, 12] on div "Замовлення №361507128 Статус замовлення Прийнято Виконано Скасовано Оплачено За…" at bounding box center [396, 13] width 577 height 27
click at [119, 12] on use at bounding box center [120, 13] width 7 height 7
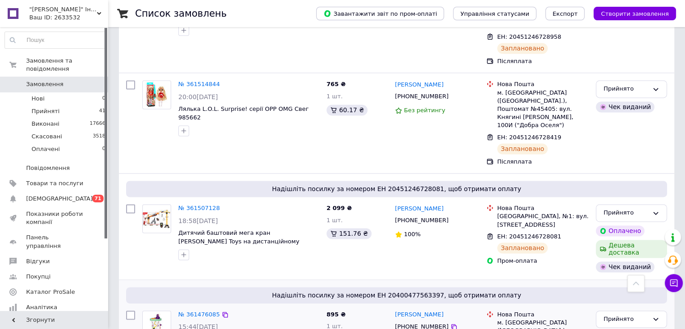
scroll to position [1306, 0]
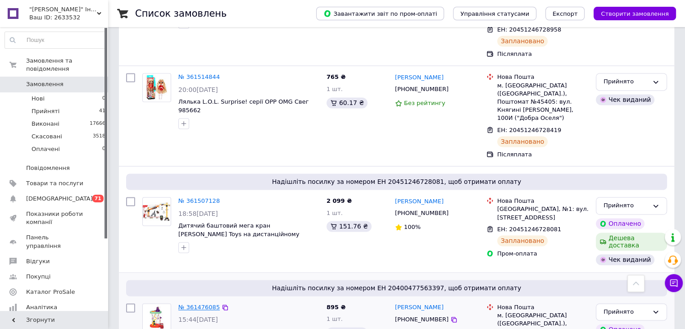
click at [200, 303] on link "№ 361476085" at bounding box center [198, 306] width 41 height 7
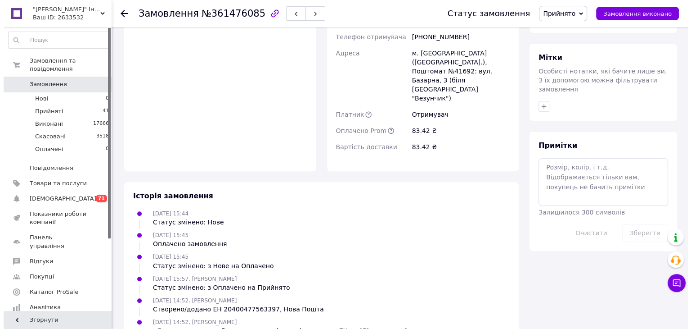
scroll to position [533, 0]
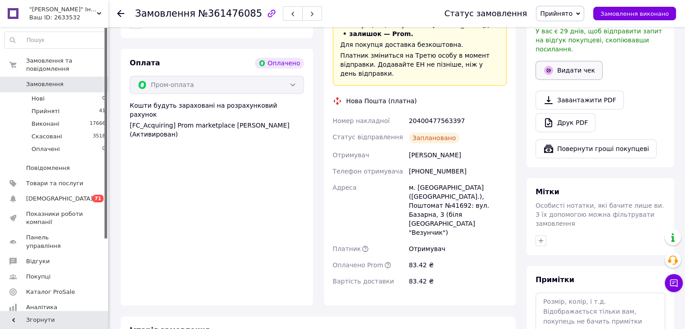
click at [570, 61] on button "Видати чек" at bounding box center [568, 70] width 67 height 19
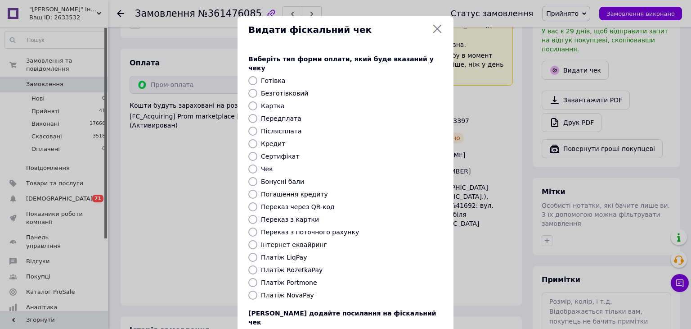
click at [297, 266] on label "Платіж RozetkaPay" at bounding box center [292, 269] width 62 height 7
click at [258, 265] on input "Платіж RozetkaPay" at bounding box center [253, 269] width 9 height 9
radio input "true"
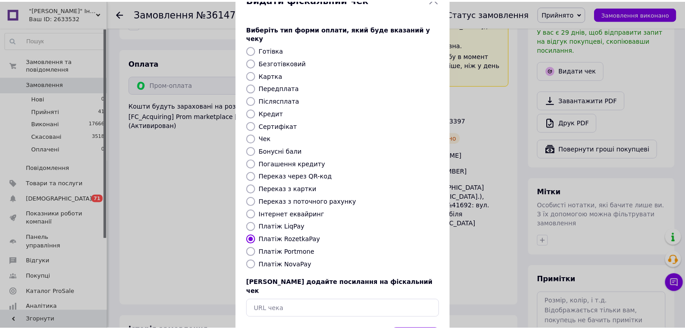
scroll to position [58, 0]
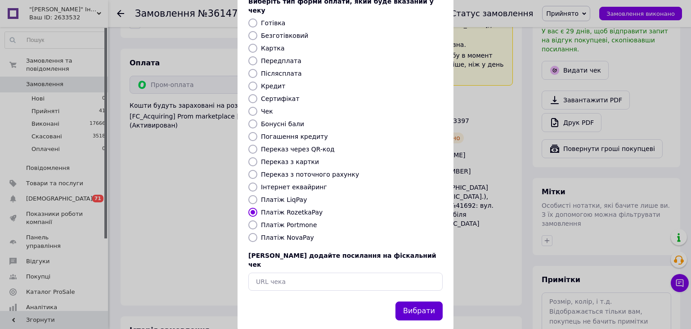
click at [433, 301] on button "Вибрати" at bounding box center [419, 310] width 47 height 19
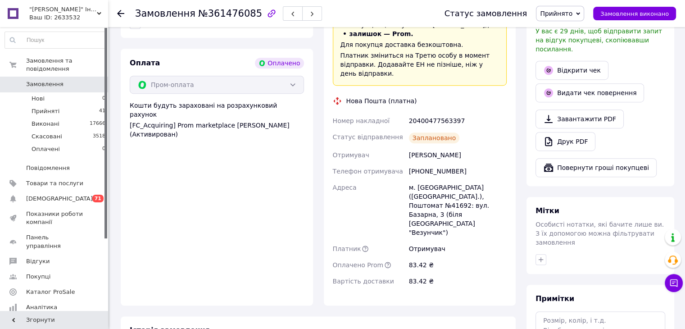
click at [120, 13] on use at bounding box center [120, 13] width 7 height 7
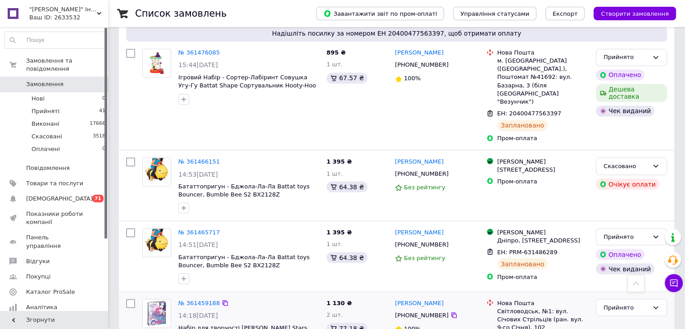
scroll to position [1576, 0]
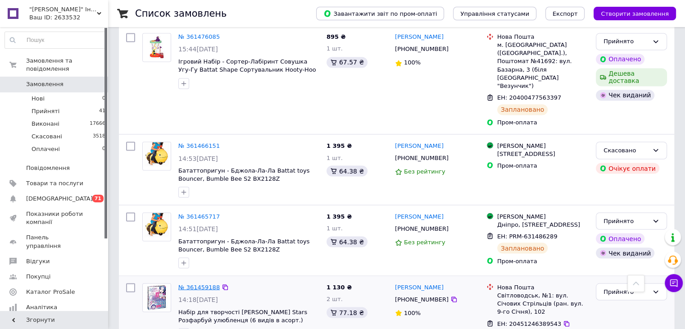
click at [196, 283] on link "№ 361459188" at bounding box center [198, 286] width 41 height 7
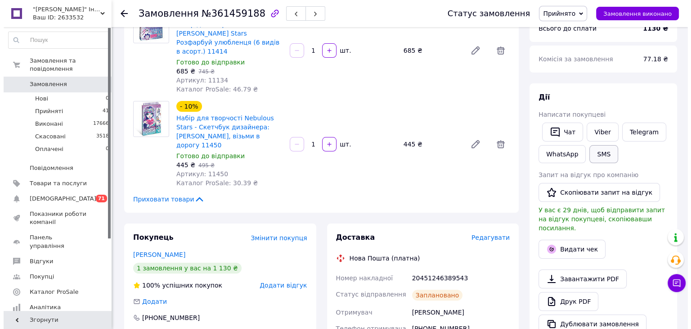
scroll to position [95, 0]
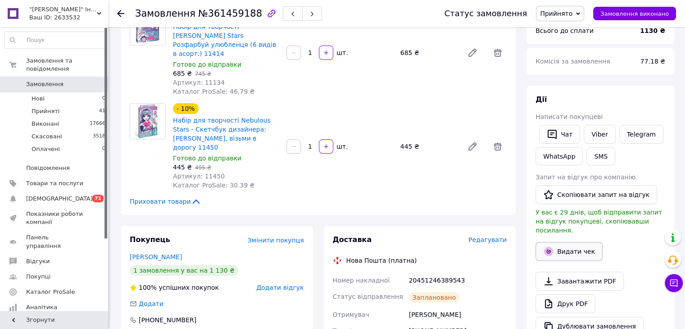
click at [586, 242] on button "Видати чек" at bounding box center [568, 251] width 67 height 19
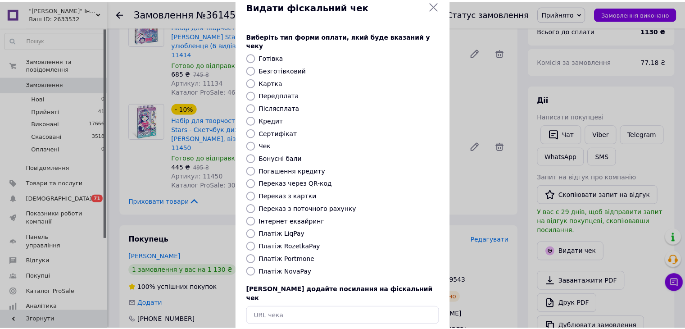
scroll to position [0, 0]
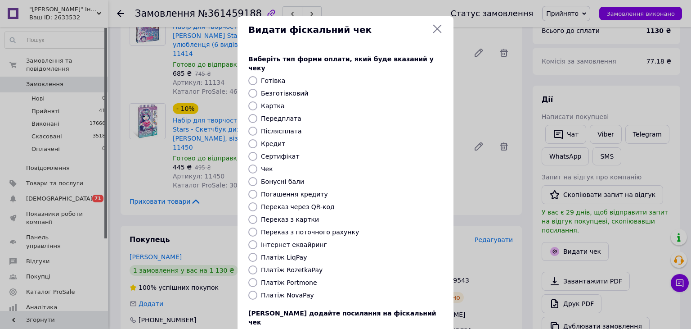
drag, startPoint x: 440, startPoint y: 29, endPoint x: 462, endPoint y: 90, distance: 64.7
click at [439, 29] on icon at bounding box center [437, 28] width 11 height 11
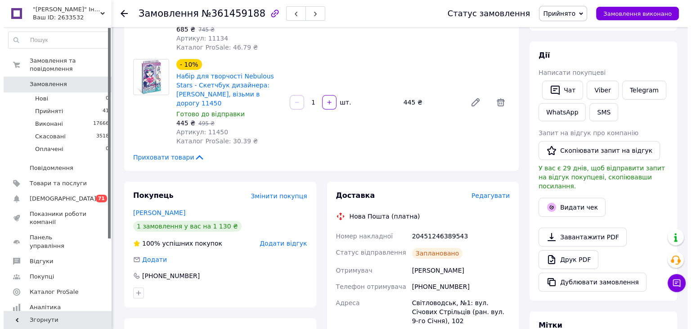
scroll to position [230, 0]
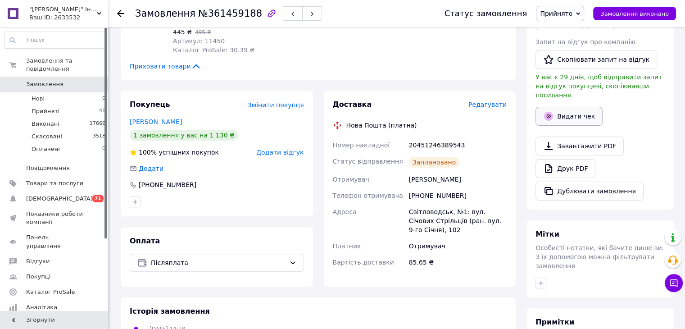
click at [566, 108] on button "Видати чек" at bounding box center [568, 116] width 67 height 19
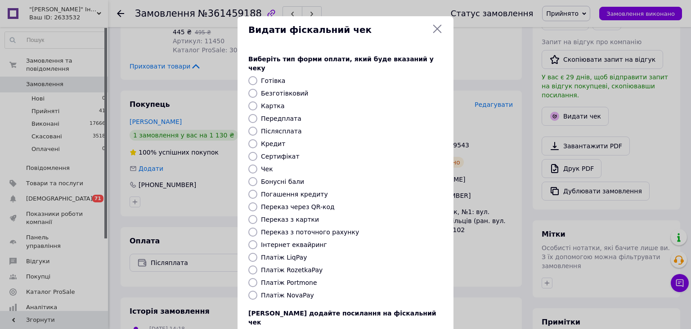
click at [252, 290] on input "Платіж NovaPay" at bounding box center [253, 294] width 9 height 9
radio input "true"
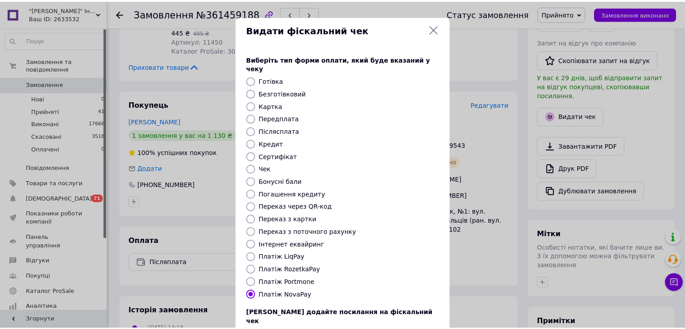
scroll to position [58, 0]
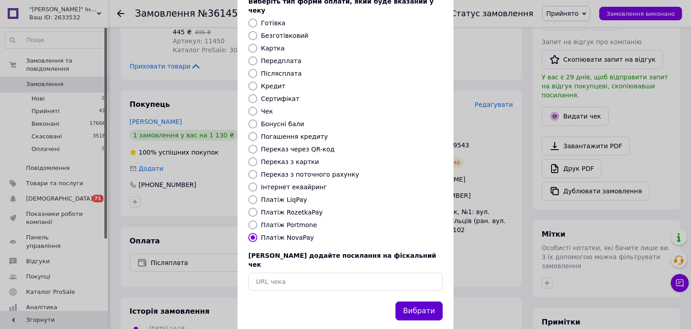
click at [425, 301] on button "Вибрати" at bounding box center [419, 310] width 47 height 19
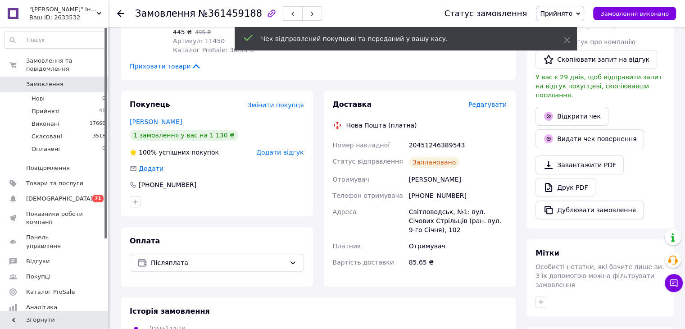
click at [122, 11] on icon at bounding box center [120, 13] width 7 height 7
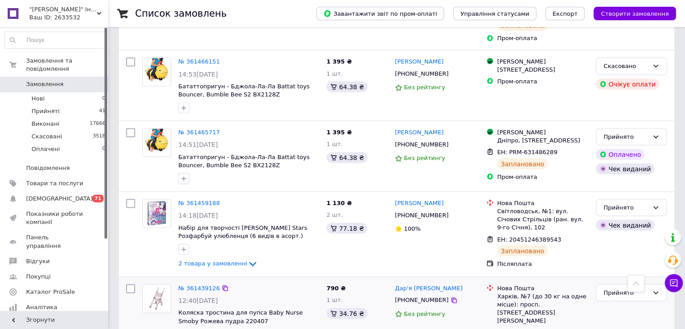
scroll to position [1666, 0]
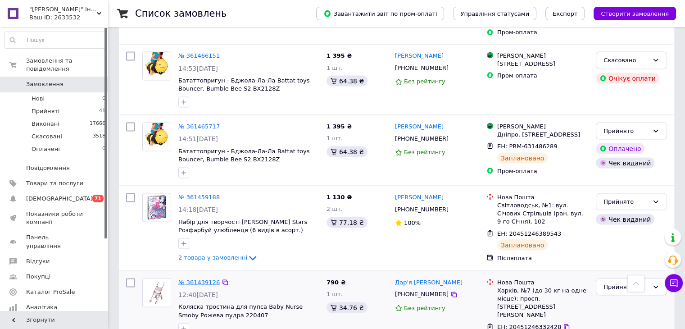
click at [189, 278] on link "№ 361439126" at bounding box center [198, 281] width 41 height 7
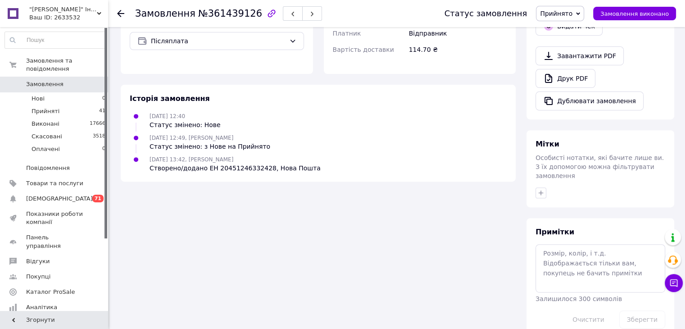
scroll to position [185, 0]
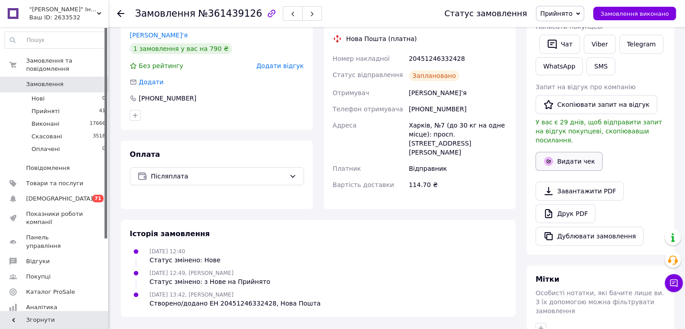
click at [562, 152] on button "Видати чек" at bounding box center [568, 161] width 67 height 19
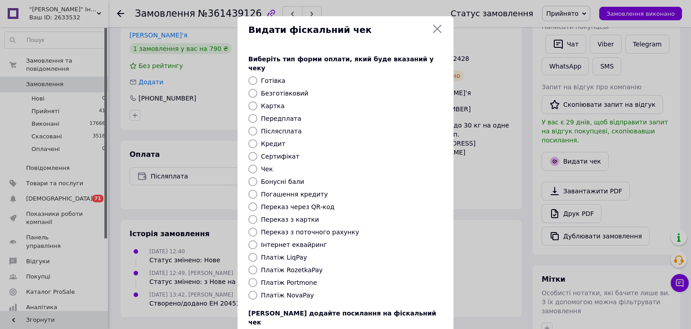
click at [437, 31] on icon at bounding box center [437, 28] width 11 height 11
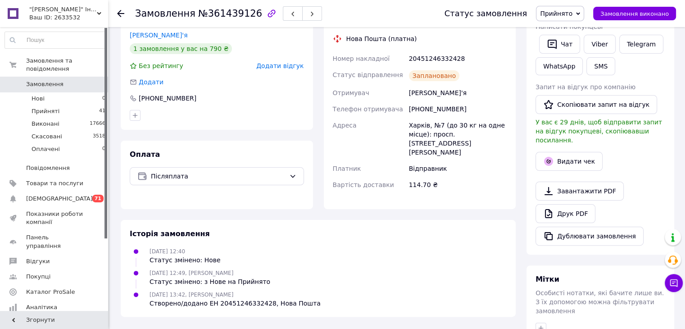
click at [121, 13] on use at bounding box center [120, 13] width 7 height 7
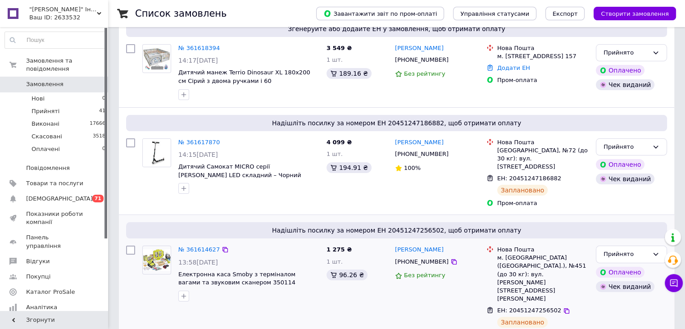
scroll to position [225, 0]
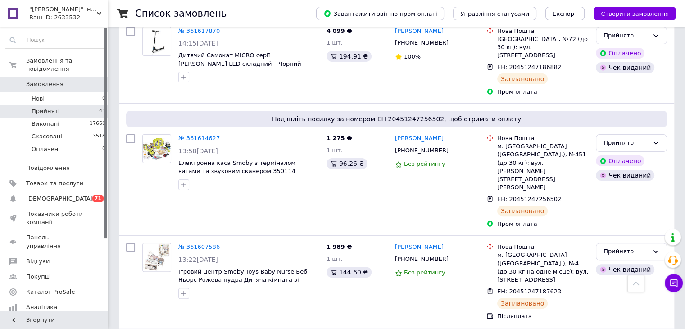
click at [75, 105] on li "Прийняті 41" at bounding box center [55, 111] width 111 height 13
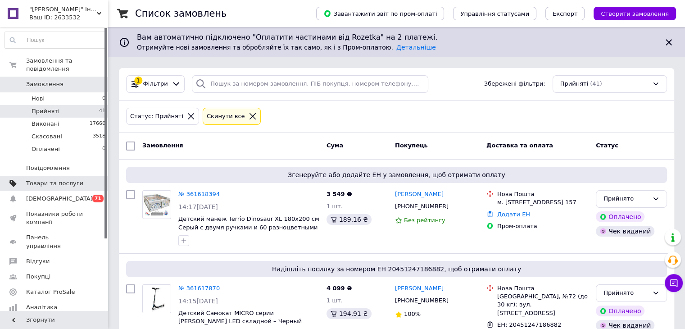
drag, startPoint x: 238, startPoint y: 118, endPoint x: 99, endPoint y: 171, distance: 148.5
click at [249, 118] on icon at bounding box center [253, 116] width 8 height 8
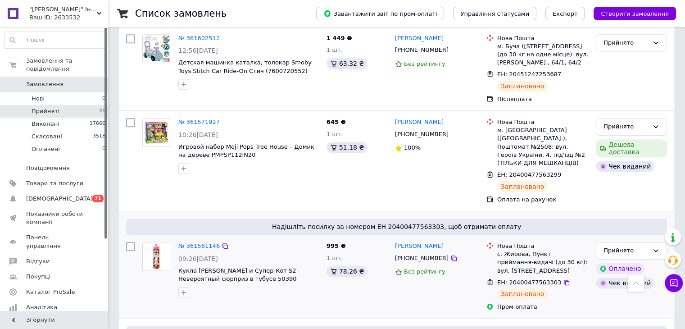
scroll to position [675, 0]
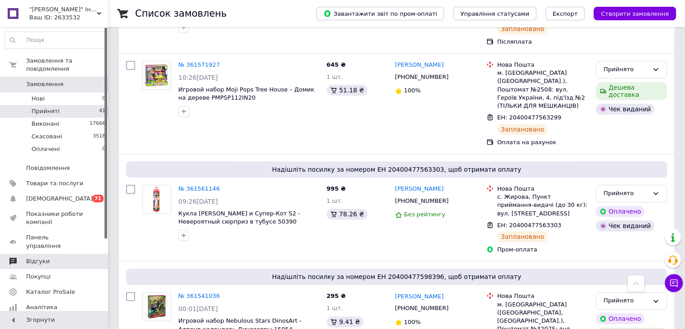
click at [50, 257] on span "Відгуки" at bounding box center [54, 261] width 57 height 8
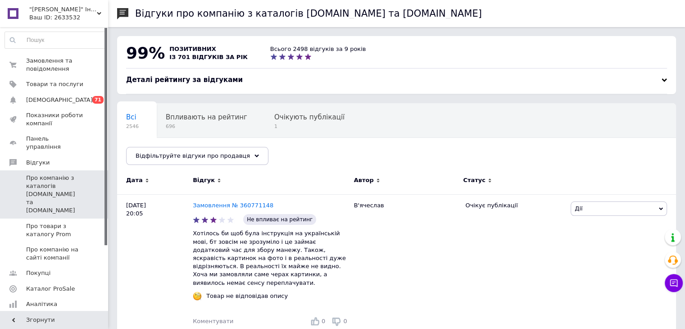
click at [94, 13] on span ""[PERSON_NAME]" Інтернет-магазин" at bounding box center [63, 9] width 68 height 8
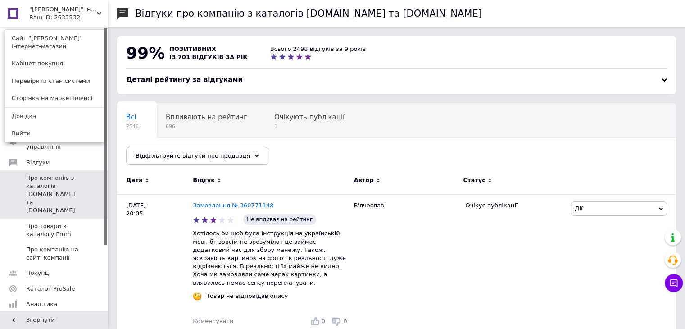
click at [65, 38] on link "Сайт "[PERSON_NAME]" Інтернет-магазин" at bounding box center [54, 42] width 99 height 25
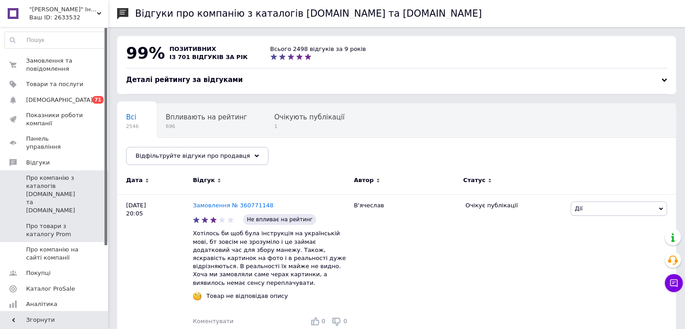
click at [54, 222] on span "Про товари з каталогу Prom" at bounding box center [54, 230] width 57 height 16
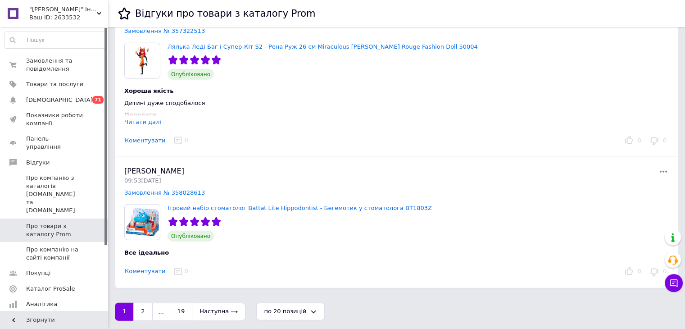
scroll to position [2442, 0]
